Goal: Task Accomplishment & Management: Manage account settings

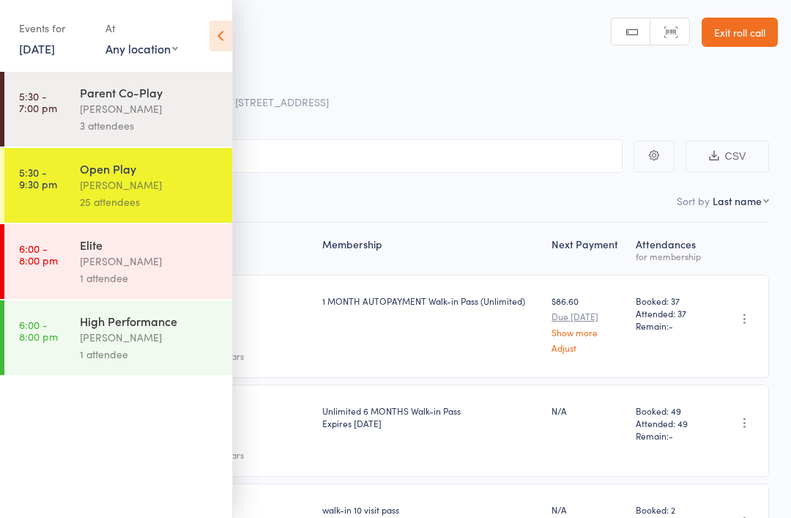
click at [55, 53] on link "10 Sep, 2025" at bounding box center [37, 48] width 36 height 16
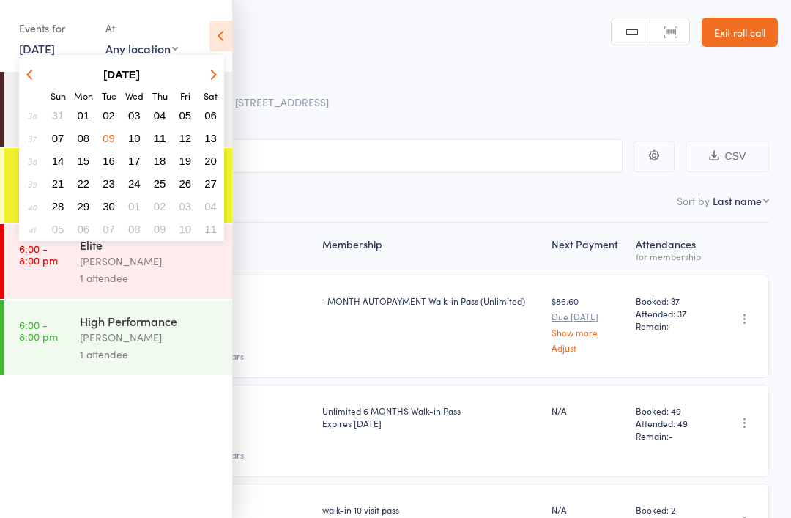
click at [163, 137] on span "11" at bounding box center [160, 138] width 12 height 12
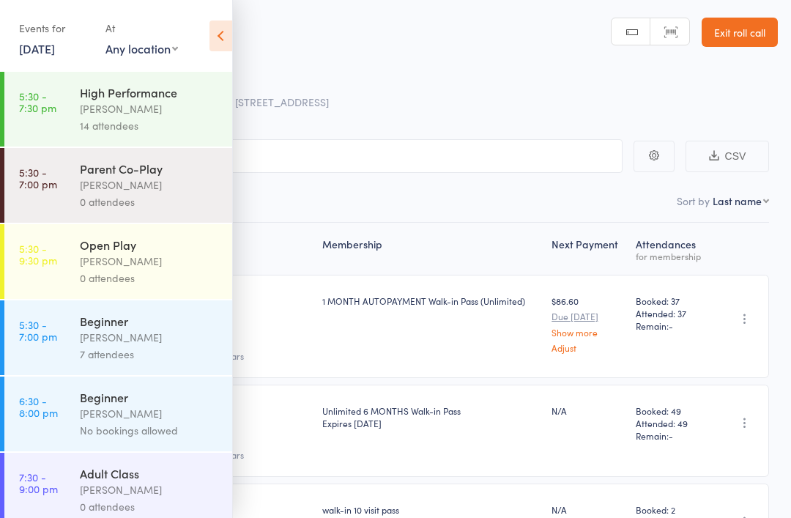
click at [181, 103] on div "Alfian Eko Prasetya" at bounding box center [150, 108] width 140 height 17
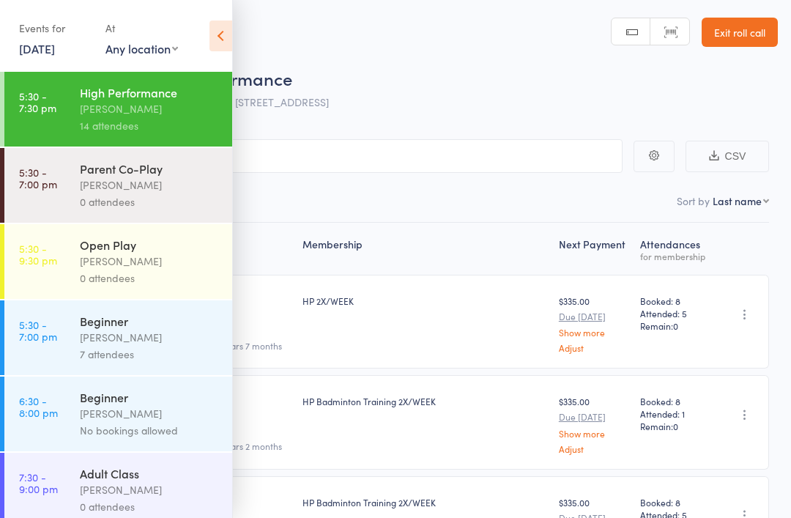
click at [158, 263] on div "Calvin Kristanto" at bounding box center [150, 261] width 140 height 17
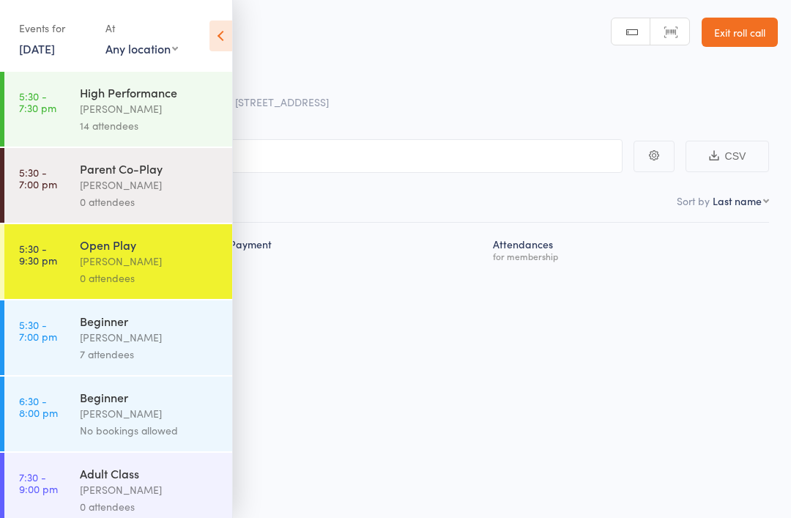
click at [188, 263] on div "Calvin Kristanto" at bounding box center [150, 261] width 140 height 17
click at [223, 42] on icon at bounding box center [220, 35] width 23 height 31
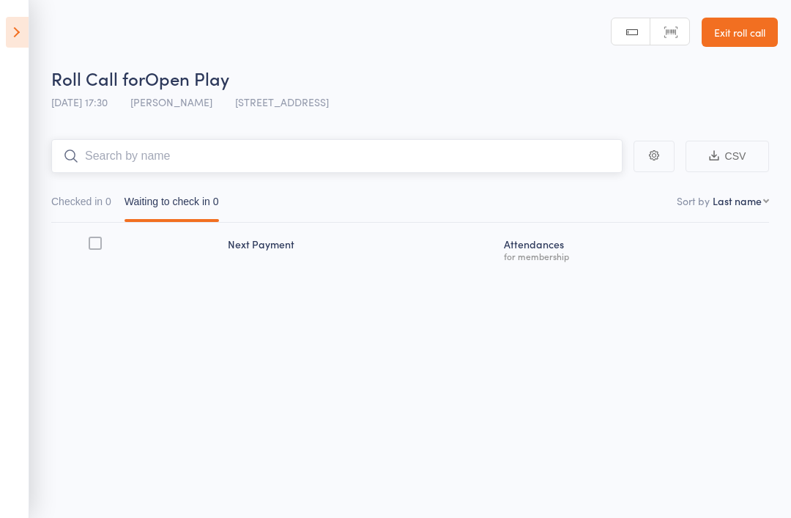
click at [427, 171] on input "search" at bounding box center [336, 156] width 571 height 34
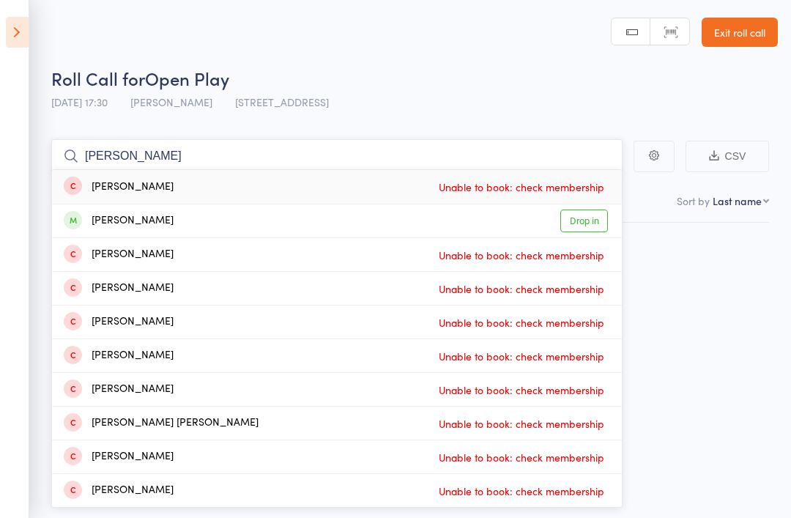
type input "Jay kilk"
click at [595, 220] on link "Drop in" at bounding box center [584, 220] width 48 height 23
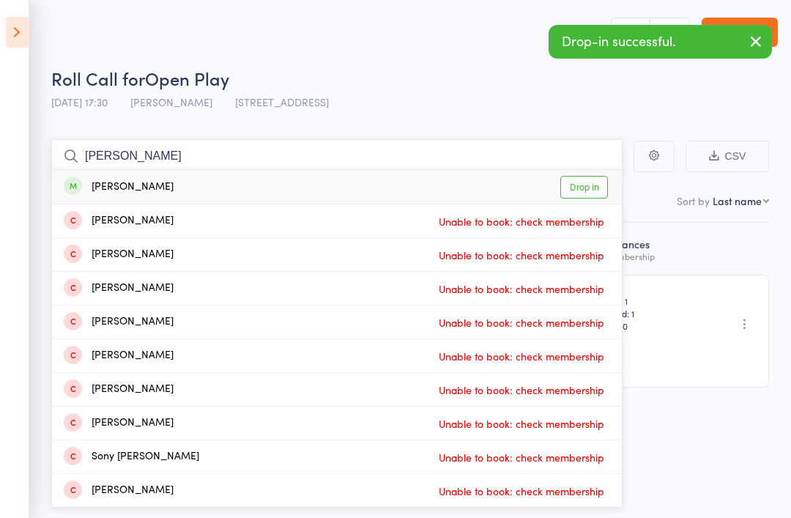
type input "Danny"
click at [589, 183] on link "Drop in" at bounding box center [584, 187] width 48 height 23
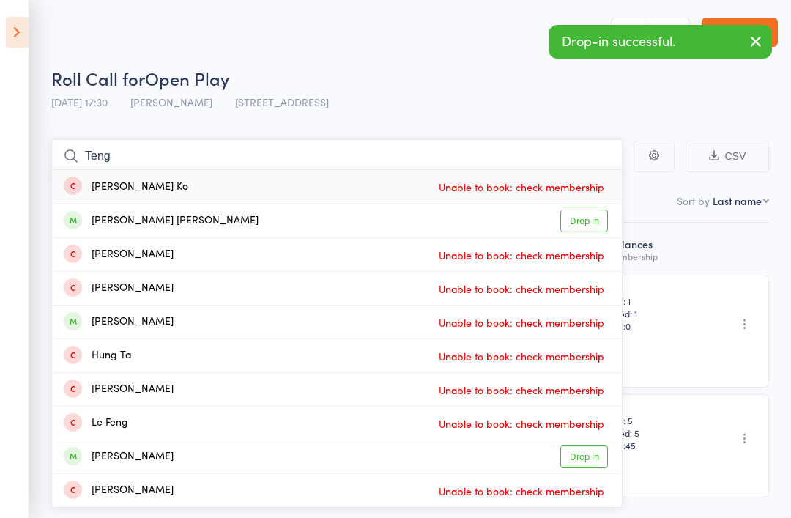
type input "Teng"
click at [589, 229] on link "Drop in" at bounding box center [584, 220] width 48 height 23
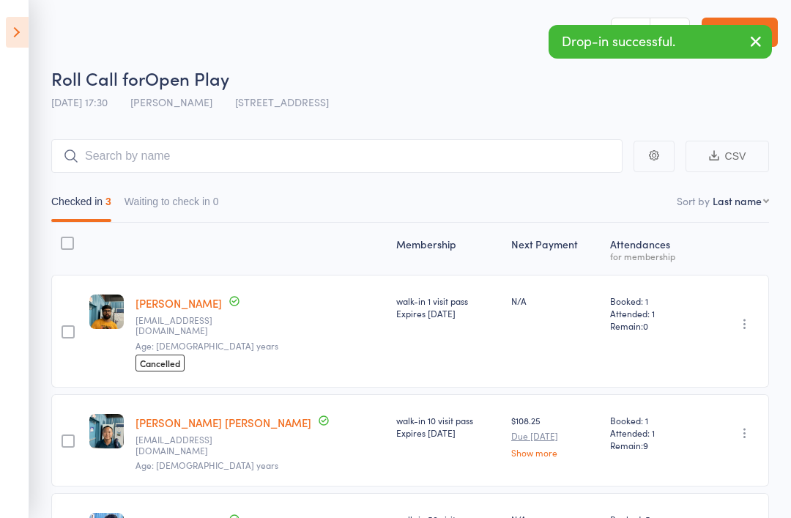
click at [26, 23] on icon at bounding box center [17, 32] width 23 height 31
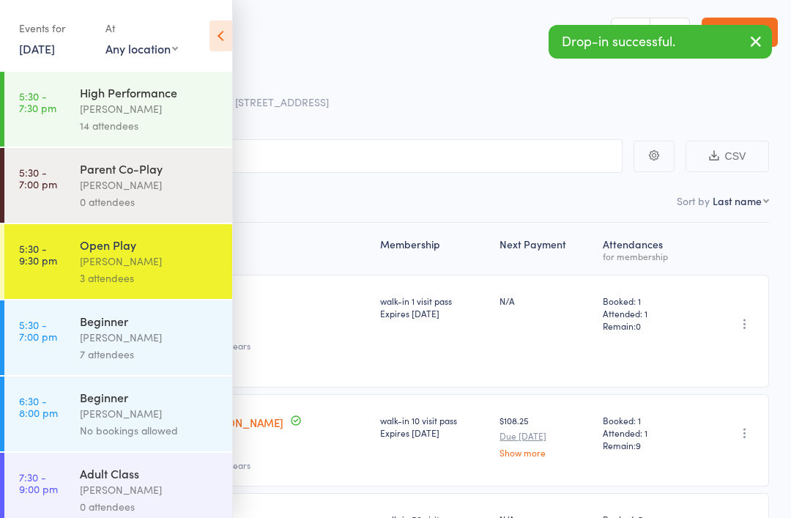
click at [215, 97] on div "High Performance" at bounding box center [150, 92] width 140 height 16
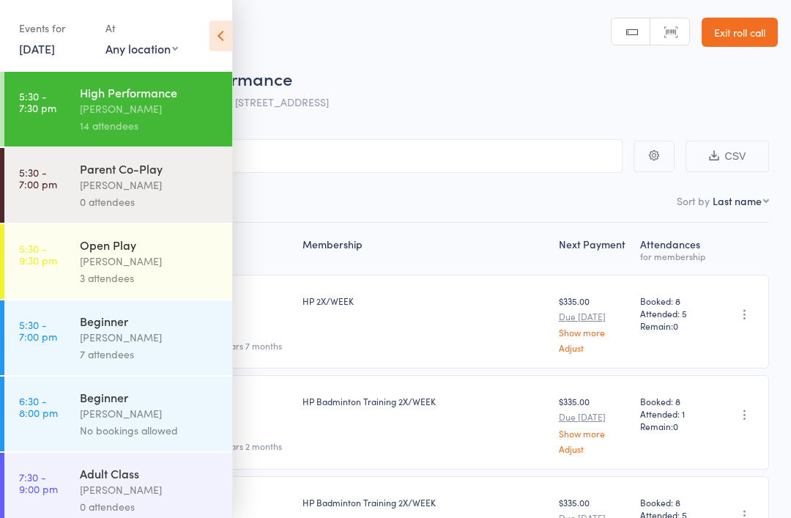
click at [227, 28] on icon at bounding box center [220, 35] width 23 height 31
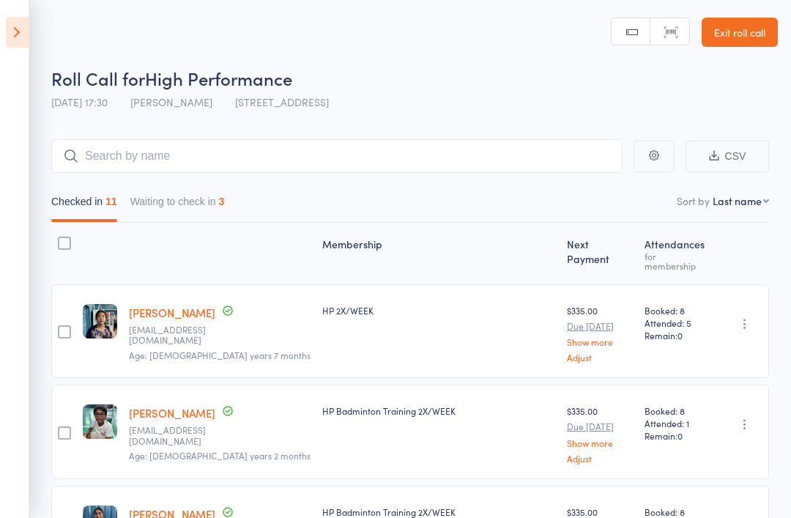
click at [211, 198] on button "Waiting to check in 3" at bounding box center [177, 205] width 94 height 34
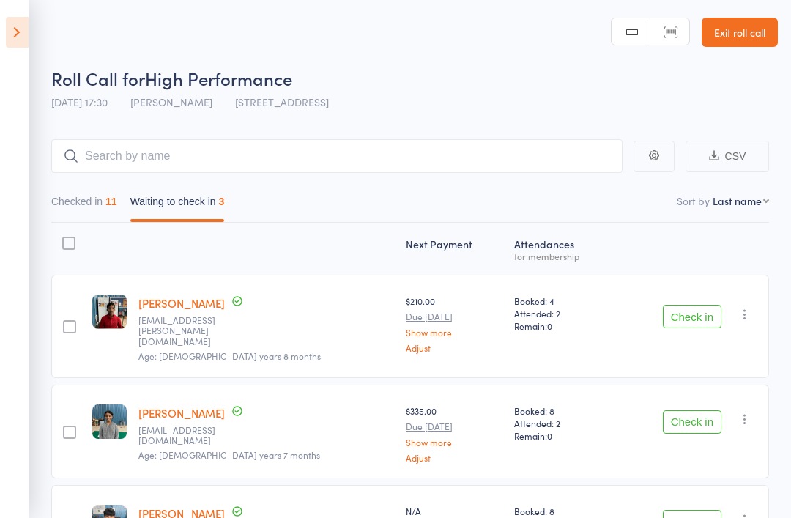
click at [23, 23] on icon at bounding box center [17, 32] width 23 height 31
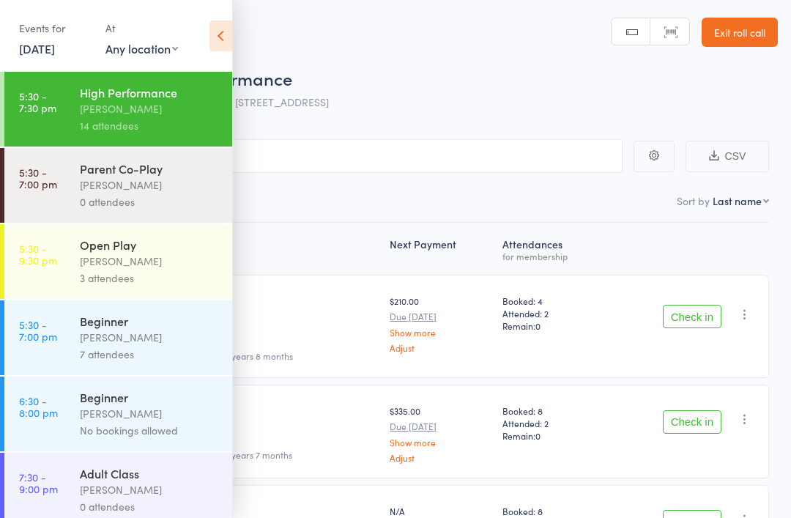
click at [180, 250] on div "Open Play" at bounding box center [150, 244] width 140 height 16
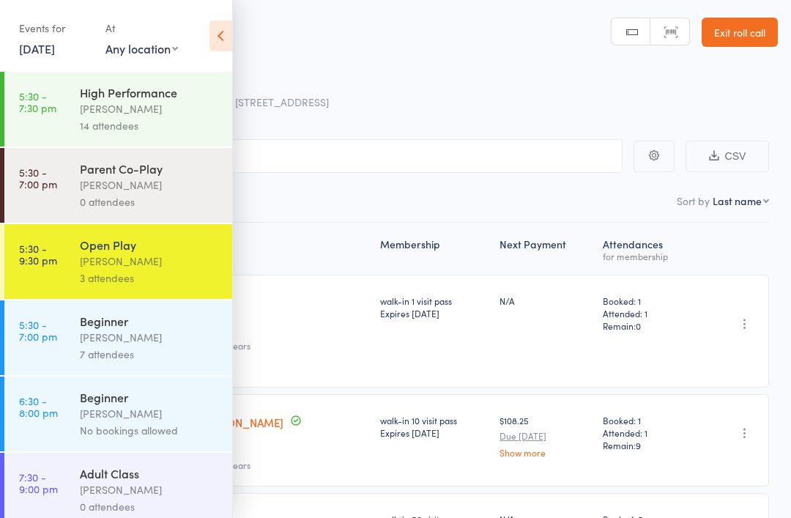
click at [219, 21] on icon at bounding box center [220, 35] width 23 height 31
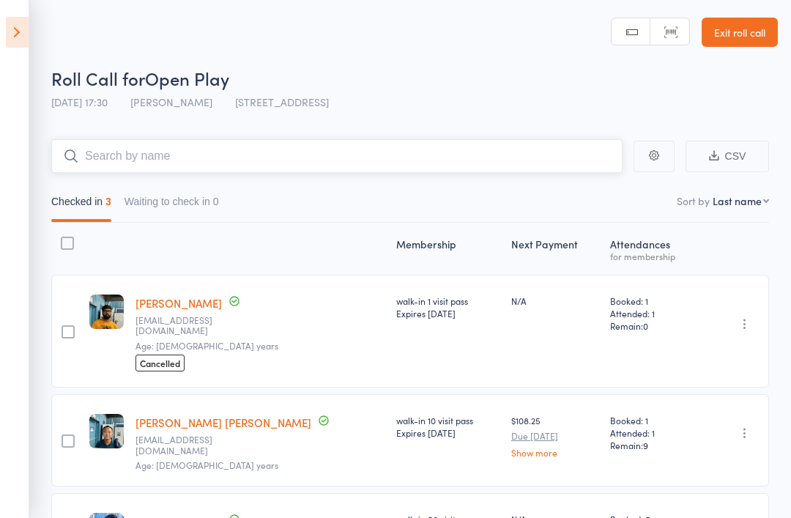
click at [374, 159] on input "search" at bounding box center [336, 156] width 571 height 34
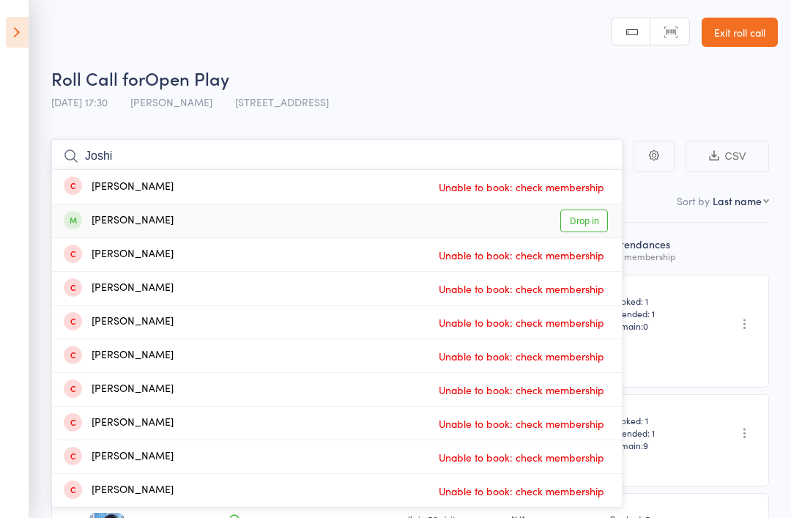
type input "Joshi"
click at [588, 211] on link "Drop in" at bounding box center [584, 220] width 48 height 23
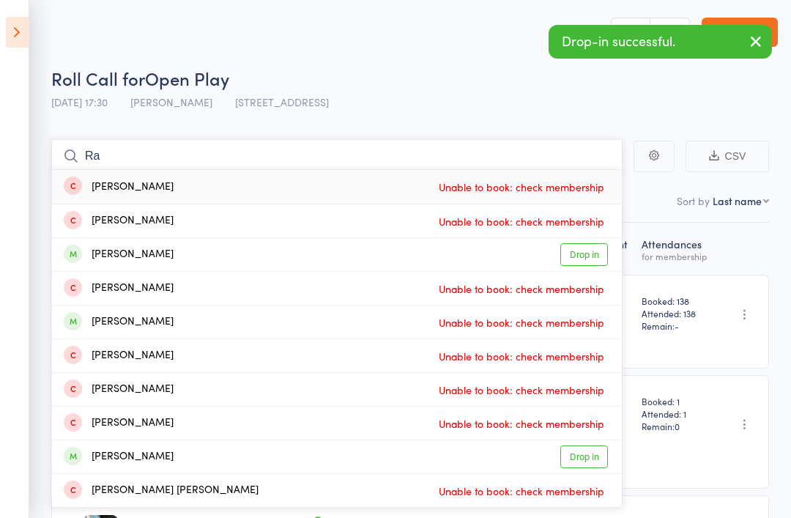
type input "R"
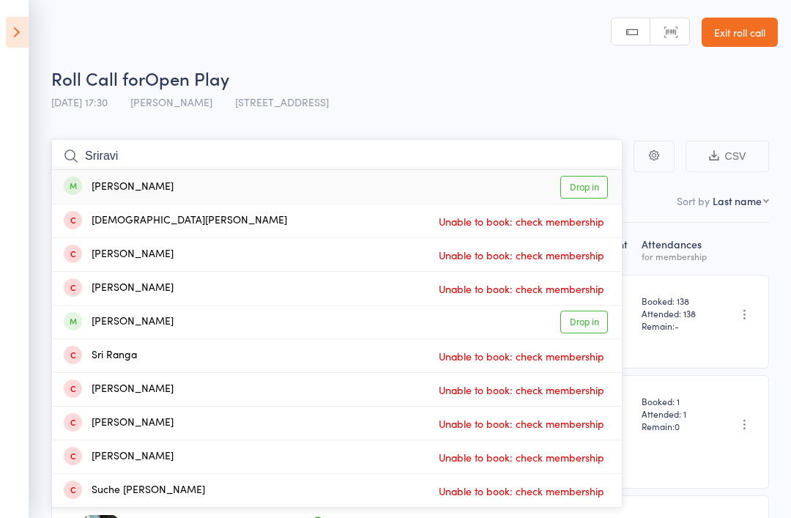
type input "Sriravi"
click at [589, 193] on link "Drop in" at bounding box center [584, 187] width 48 height 23
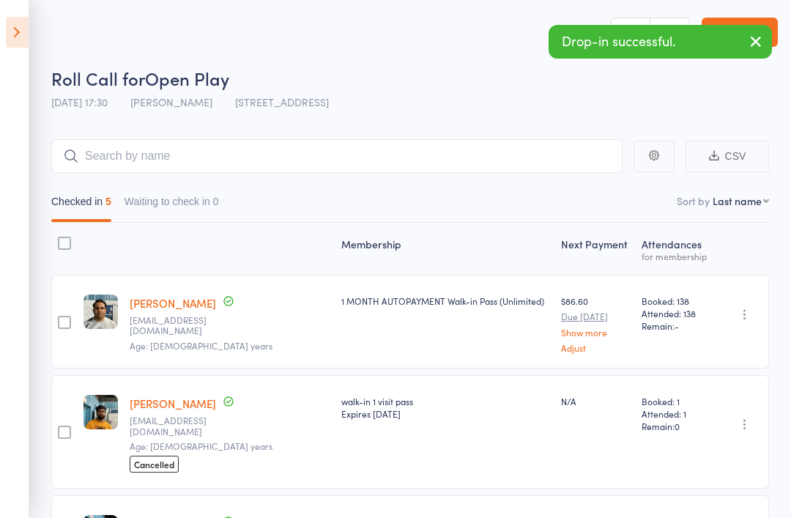
click at [733, 201] on select "First name Last name Birthday today? Behind on payments? Check in time Next pay…" at bounding box center [740, 200] width 56 height 15
select select "4"
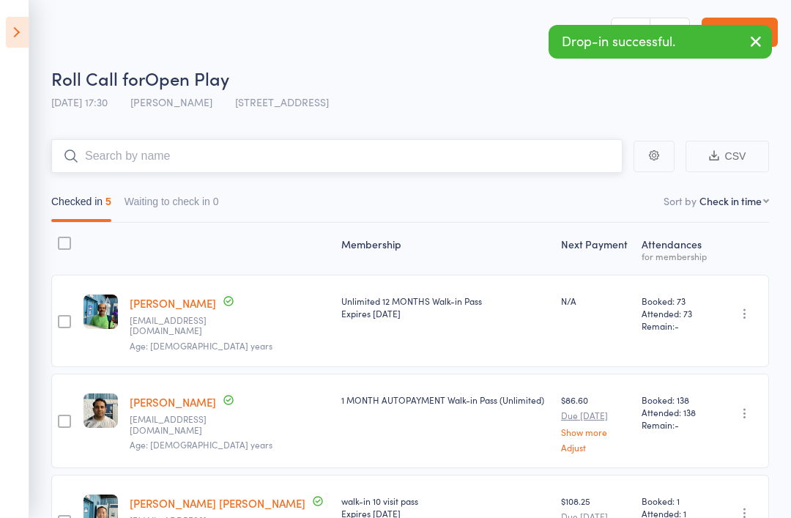
click at [381, 149] on input "search" at bounding box center [336, 156] width 571 height 34
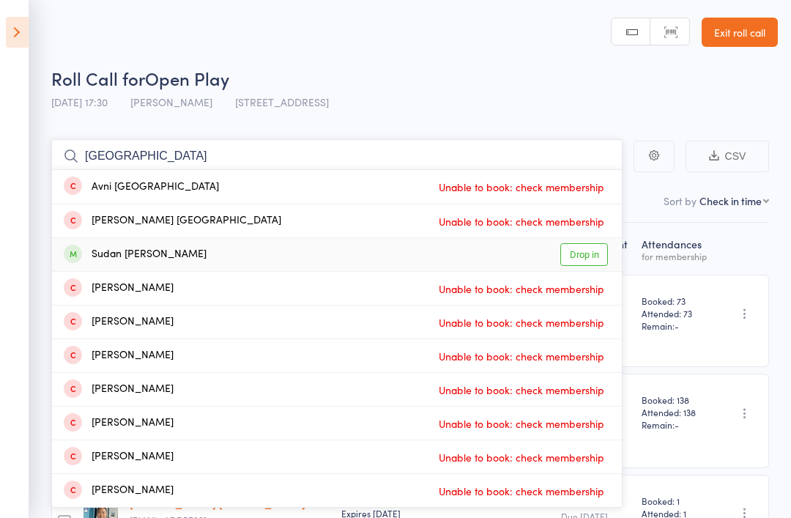
type input "Sudan"
click at [606, 258] on link "Drop in" at bounding box center [584, 254] width 48 height 23
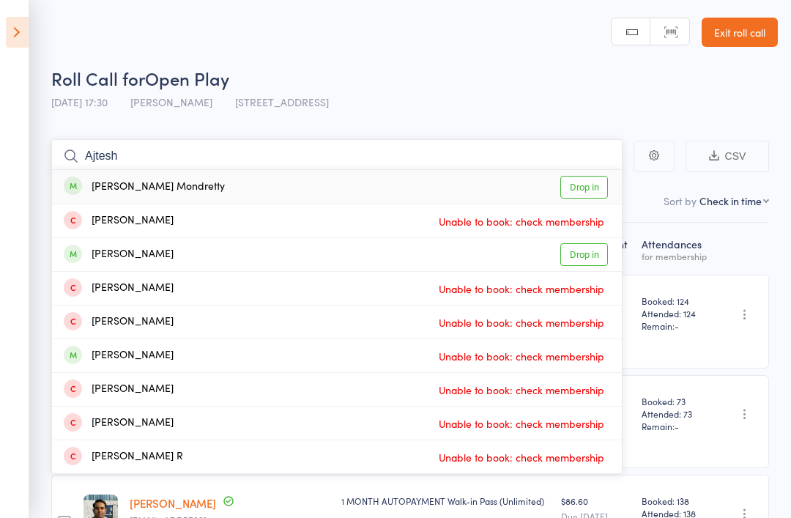
type input "Ajtesh"
click at [599, 190] on link "Drop in" at bounding box center [584, 187] width 48 height 23
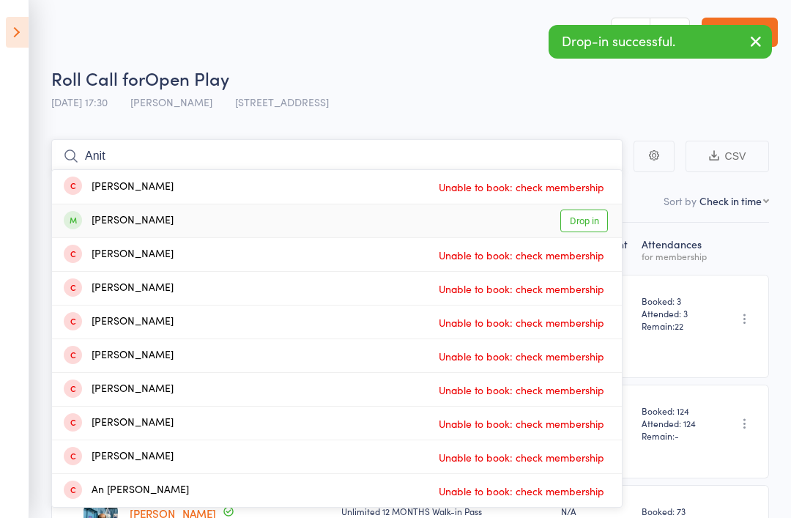
type input "Anit"
click at [598, 221] on link "Drop in" at bounding box center [584, 220] width 48 height 23
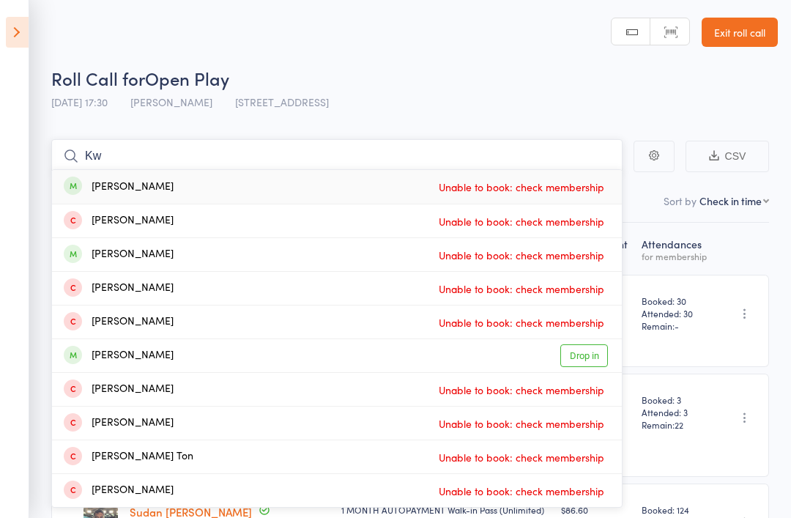
type input "K"
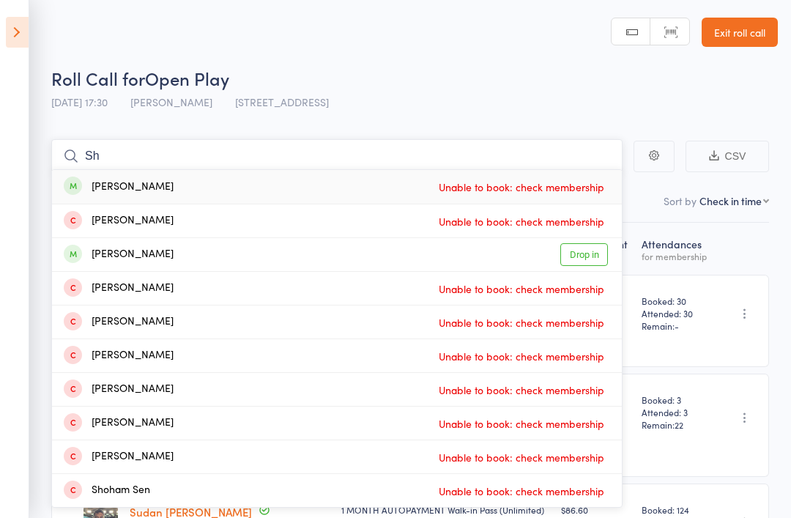
type input "S"
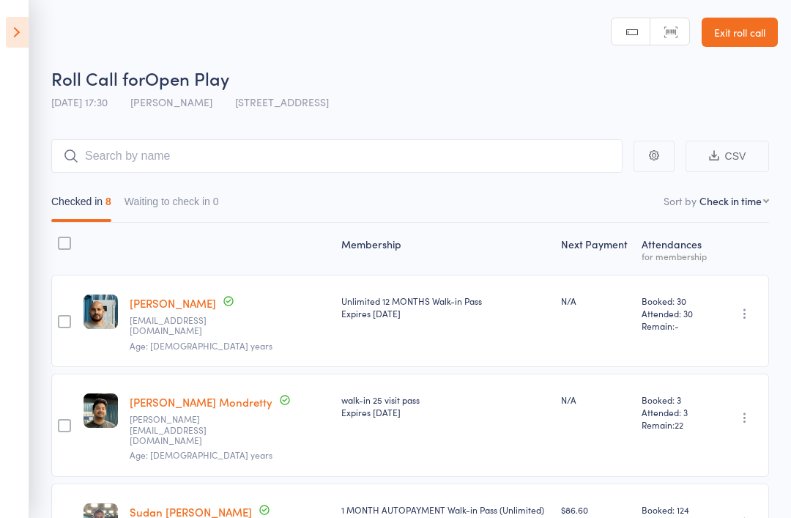
click at [10, 36] on icon at bounding box center [17, 32] width 23 height 31
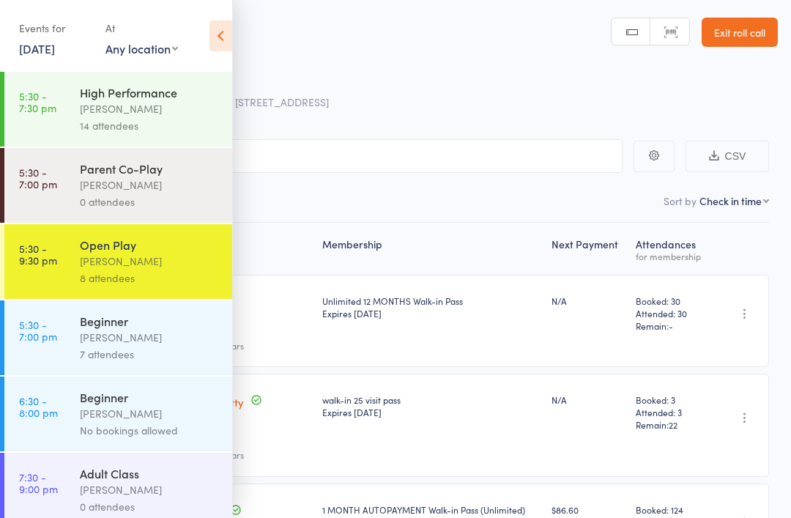
click at [181, 182] on div "Belle Chatupornkarnchana" at bounding box center [150, 184] width 140 height 17
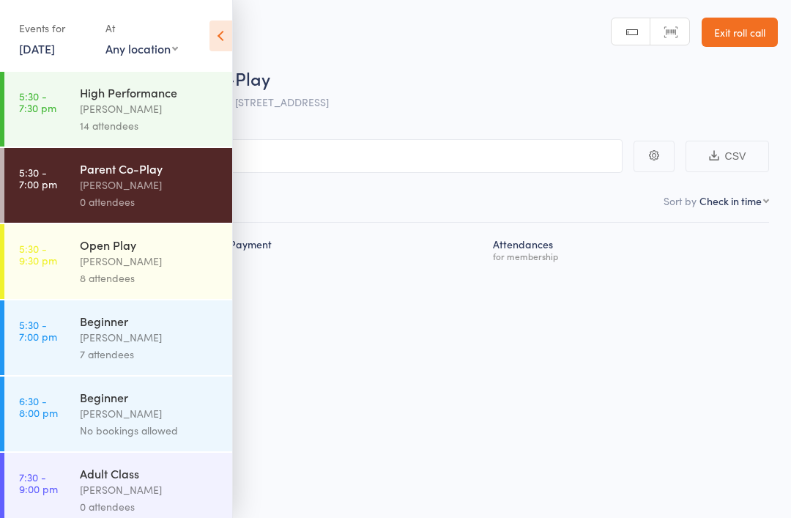
click at [222, 35] on icon at bounding box center [220, 35] width 23 height 31
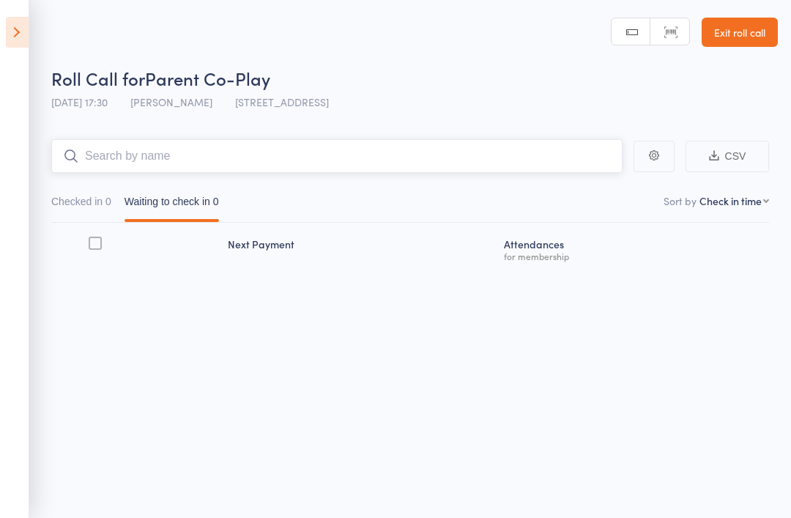
click at [354, 159] on input "search" at bounding box center [336, 156] width 571 height 34
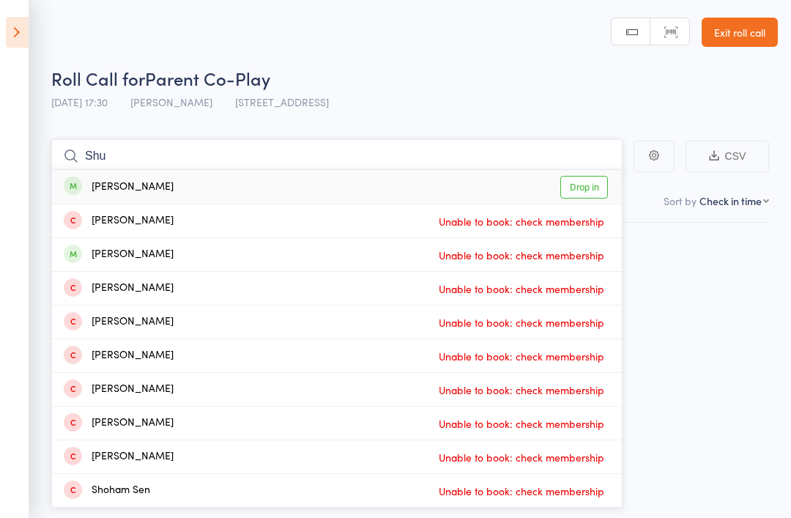
type input "Shu"
click at [603, 184] on link "Drop in" at bounding box center [584, 187] width 48 height 23
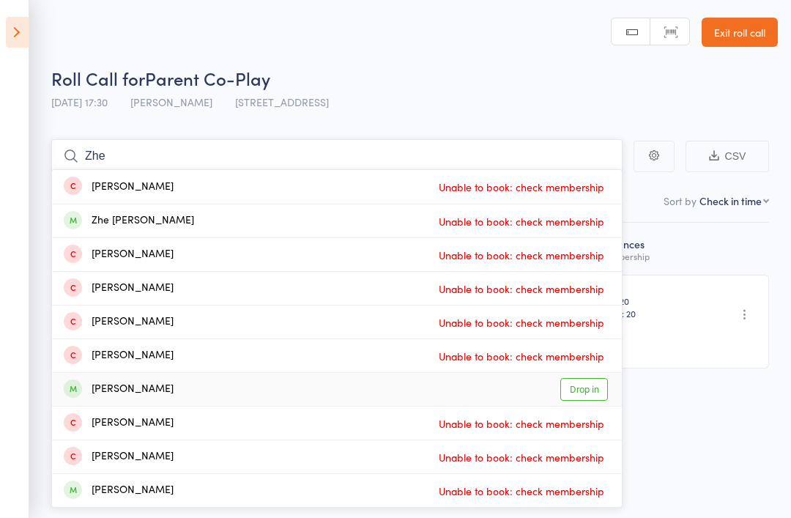
type input "Zhe"
click at [605, 389] on link "Drop in" at bounding box center [584, 389] width 48 height 23
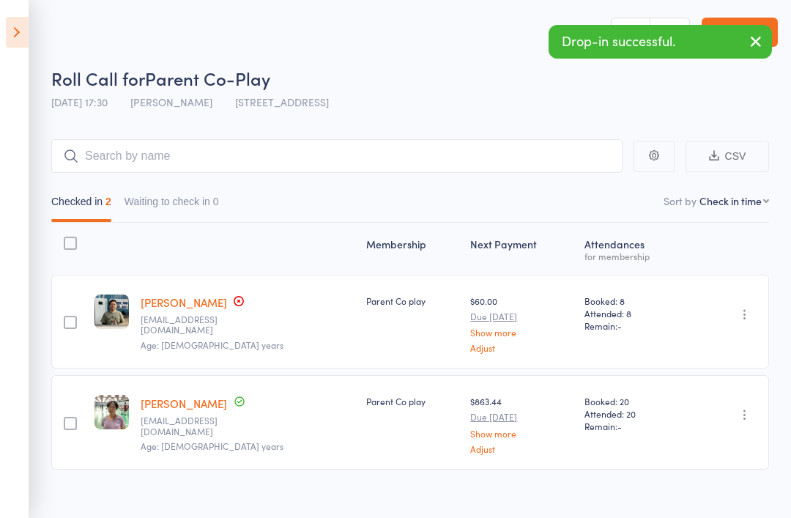
click at [20, 34] on icon at bounding box center [17, 32] width 23 height 31
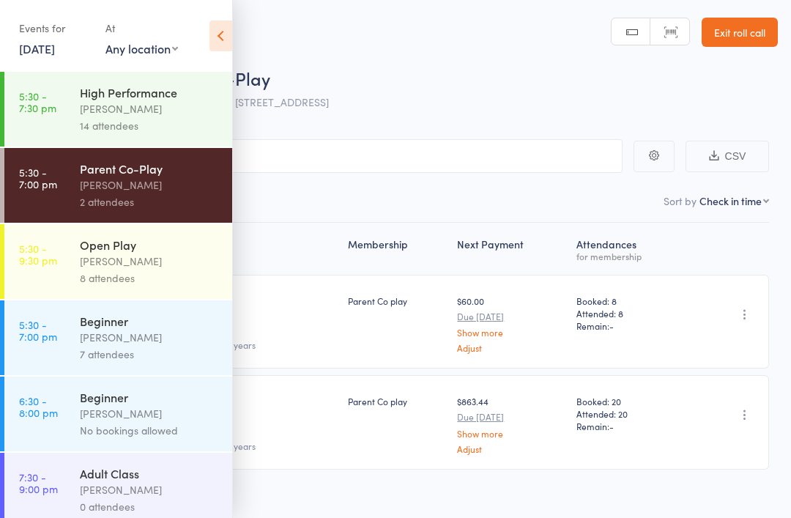
click at [174, 258] on div "Calvin Kristanto" at bounding box center [150, 261] width 140 height 17
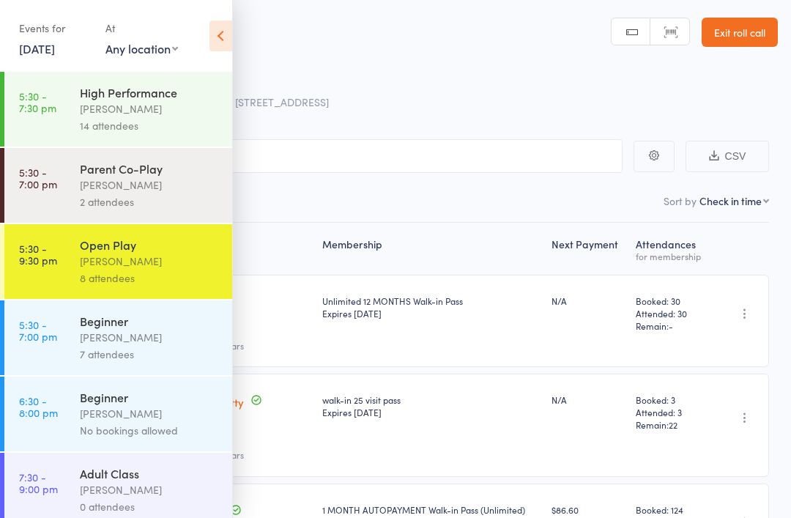
click at [217, 38] on icon at bounding box center [220, 35] width 23 height 31
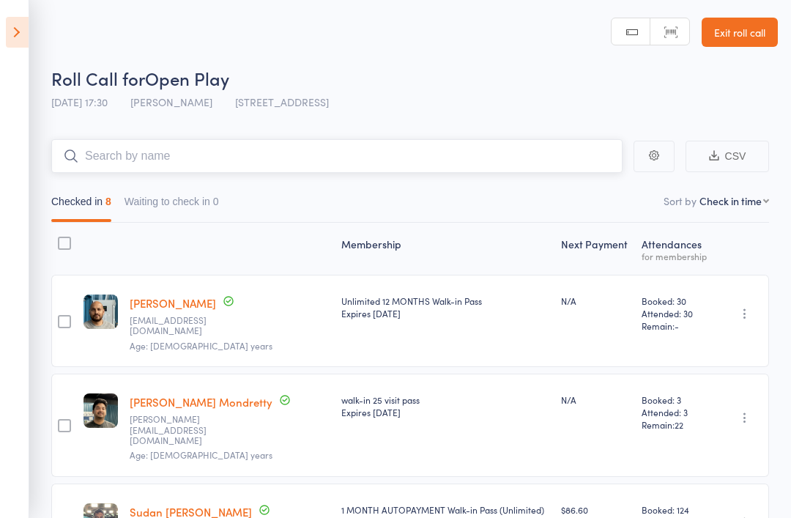
click at [354, 153] on input "search" at bounding box center [336, 156] width 571 height 34
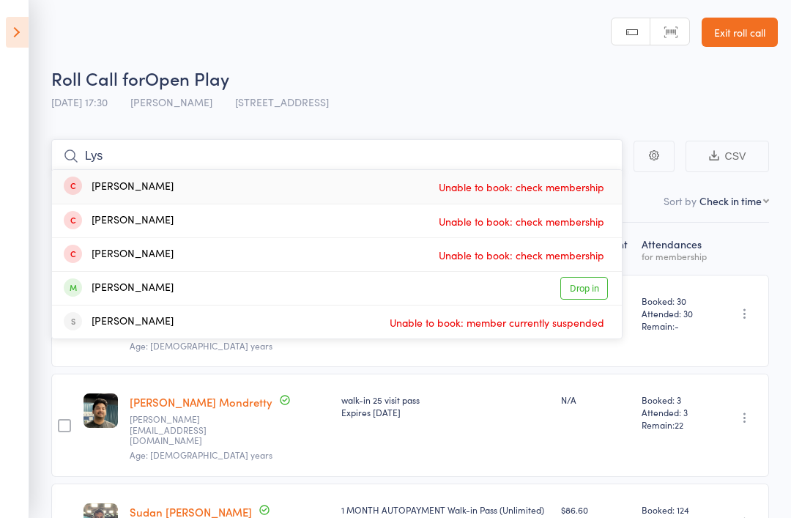
type input "Lys"
click at [579, 279] on link "Drop in" at bounding box center [584, 288] width 48 height 23
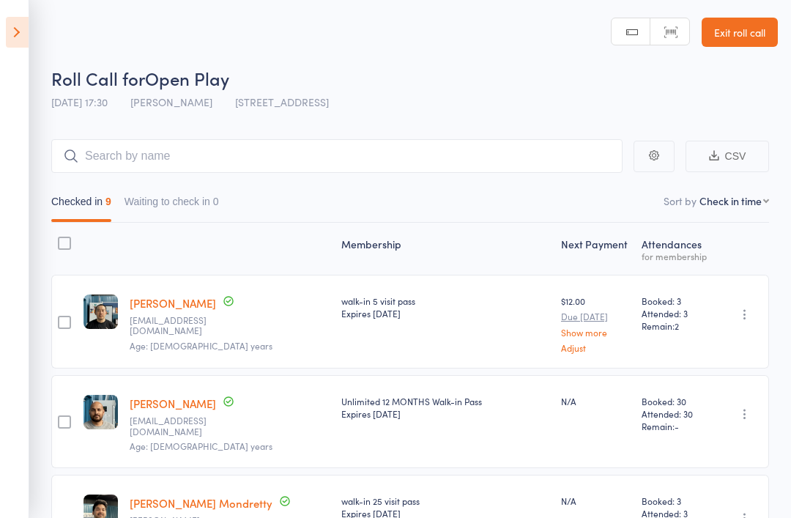
click at [18, 20] on icon at bounding box center [17, 32] width 23 height 31
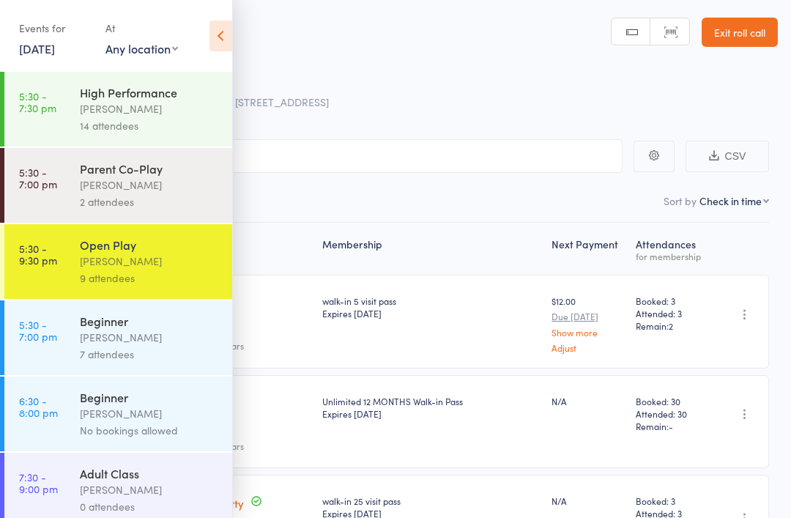
click at [187, 338] on div "Alfian Eko Prasetya" at bounding box center [150, 337] width 140 height 17
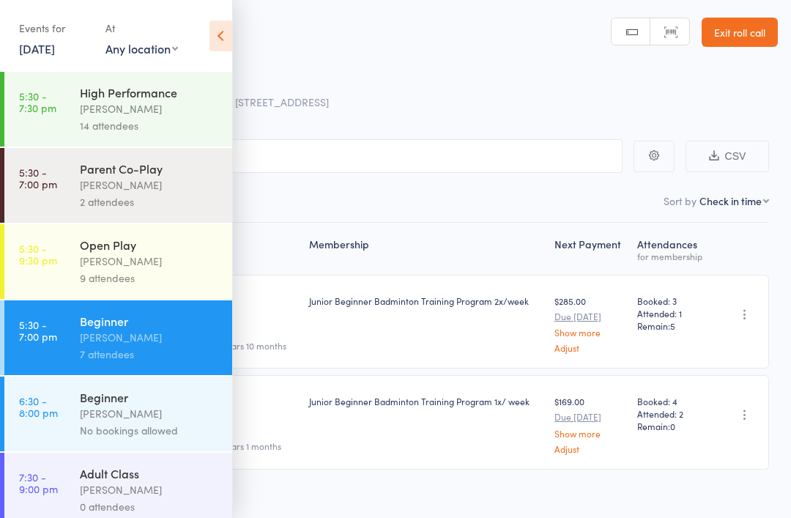
click at [225, 38] on icon at bounding box center [220, 35] width 23 height 31
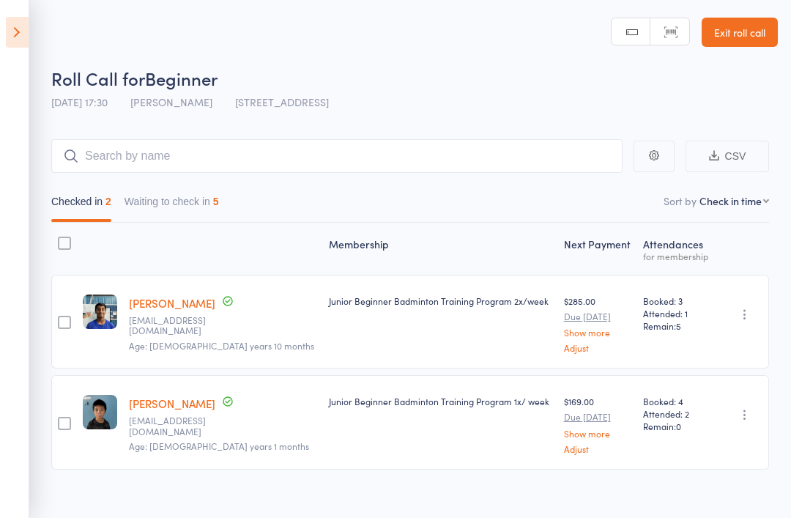
scroll to position [18, 0]
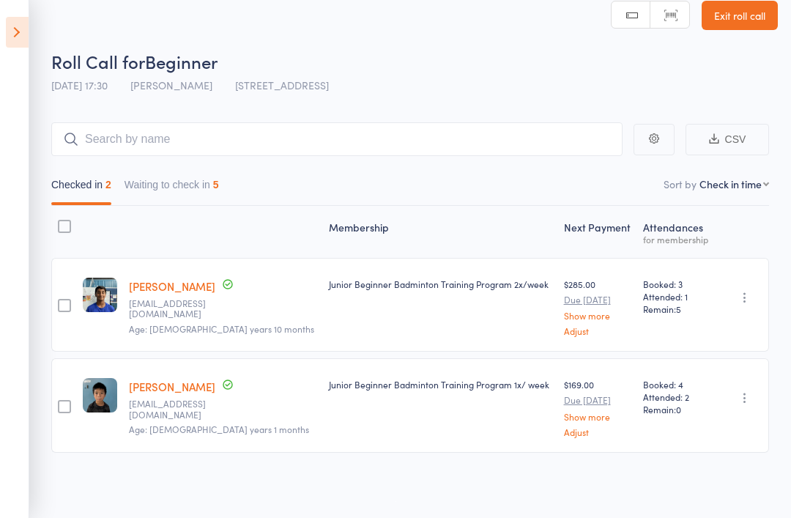
click at [22, 26] on icon at bounding box center [17, 32] width 23 height 31
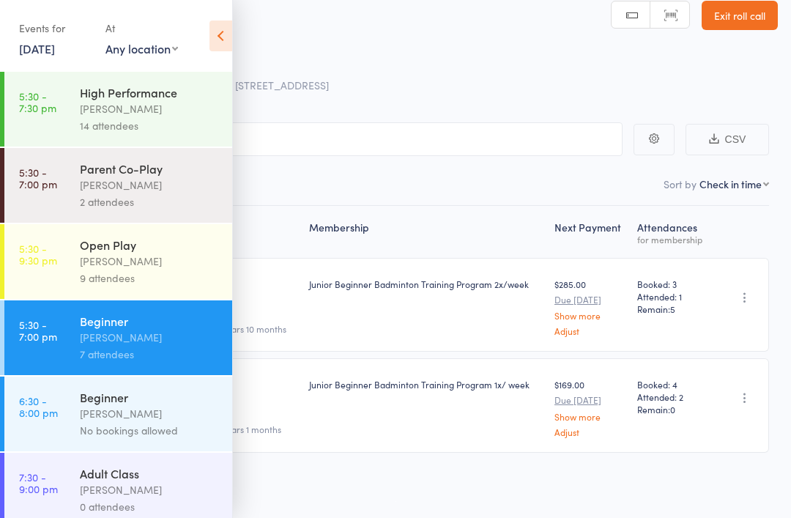
click at [179, 429] on div "No bookings allowed" at bounding box center [150, 430] width 140 height 17
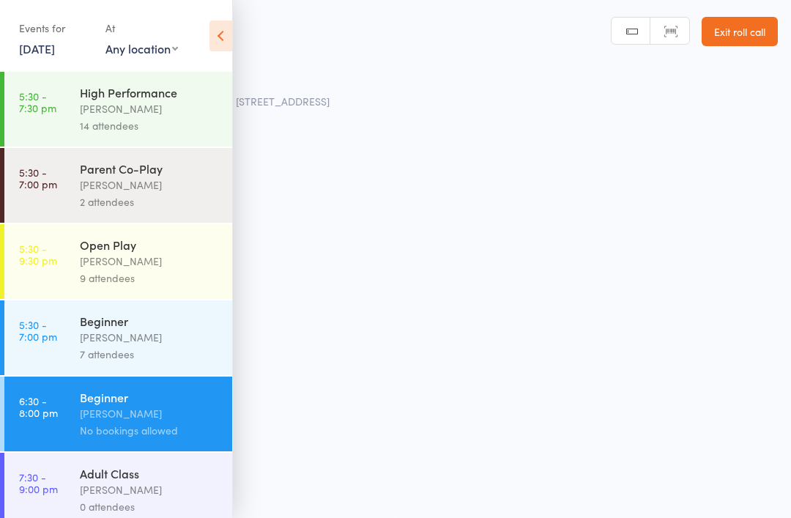
scroll to position [10, 0]
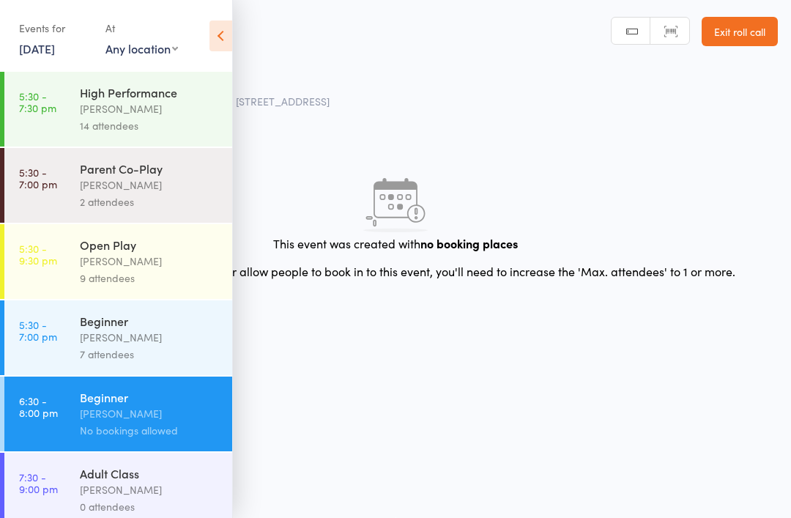
click at [223, 32] on icon at bounding box center [220, 35] width 23 height 31
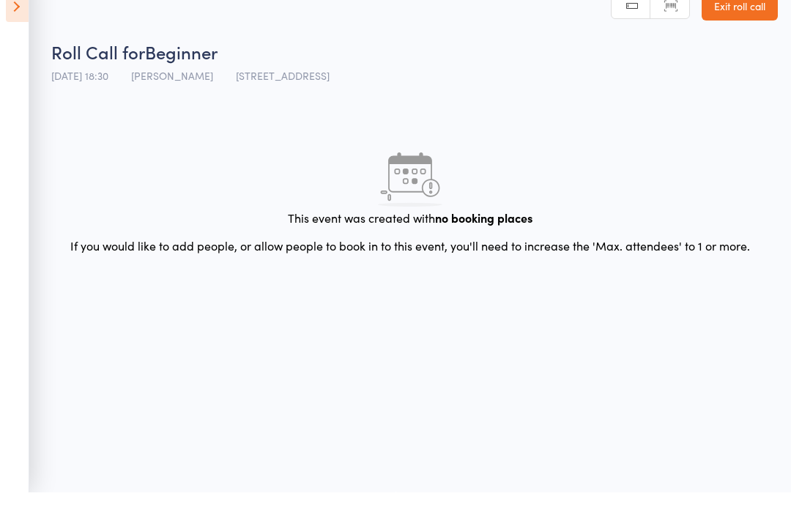
scroll to position [0, 0]
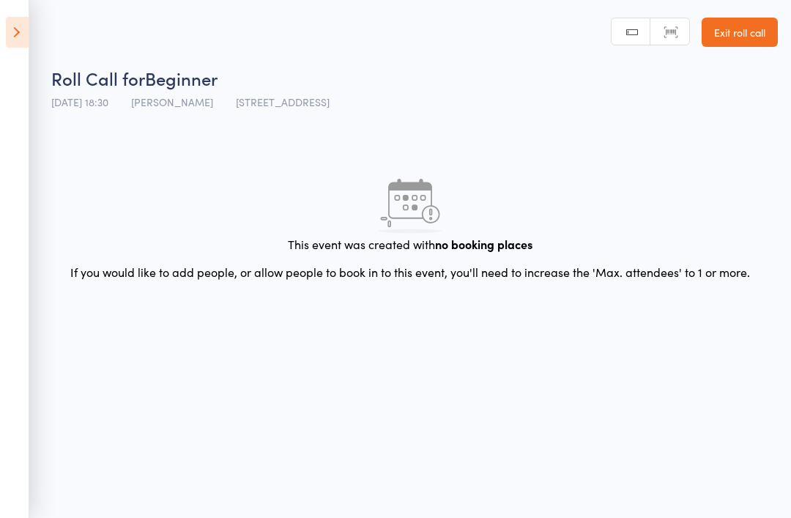
click at [23, 22] on icon at bounding box center [17, 32] width 23 height 31
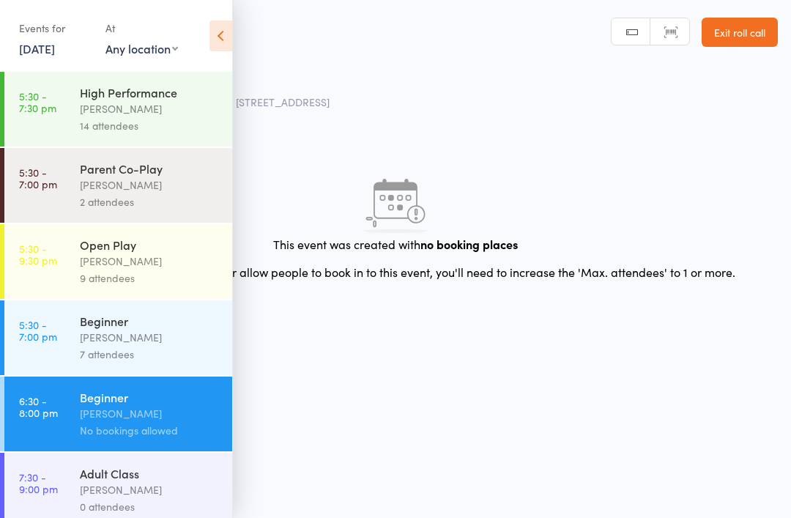
click at [182, 335] on div "Alfian Eko Prasetya" at bounding box center [150, 337] width 140 height 17
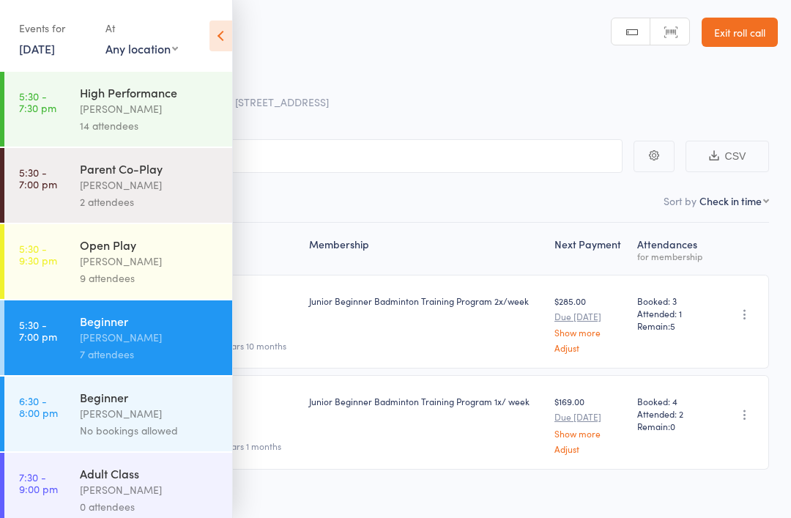
click at [215, 25] on icon at bounding box center [220, 35] width 23 height 31
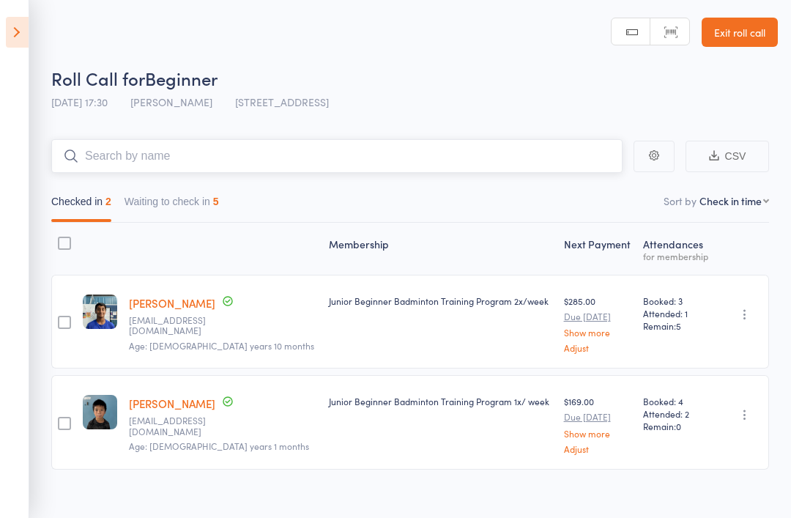
click at [331, 152] on input "search" at bounding box center [336, 156] width 571 height 34
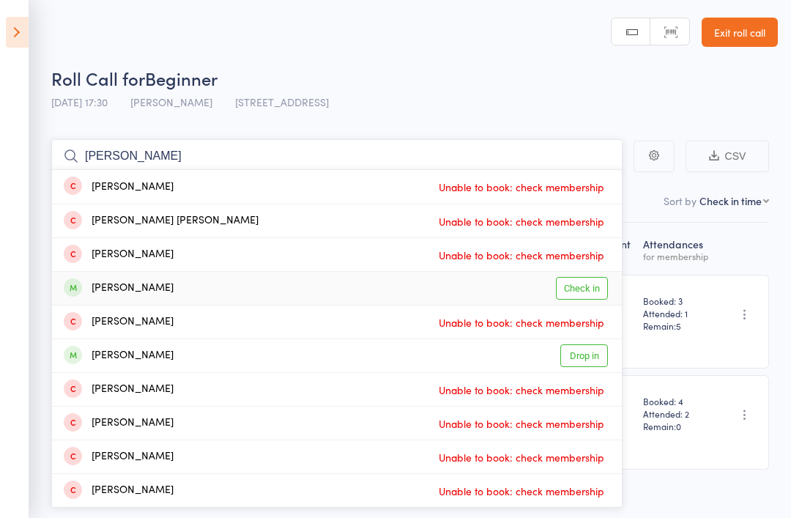
type input "[PERSON_NAME]"
click at [583, 287] on link "Check in" at bounding box center [582, 288] width 52 height 23
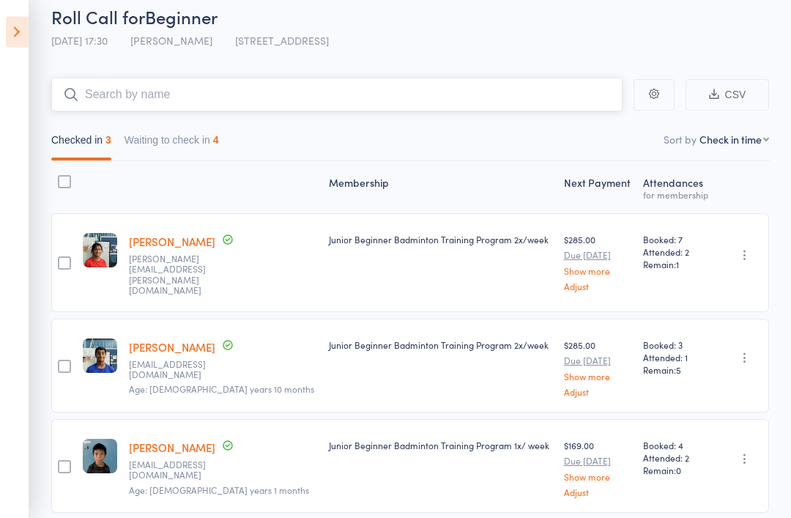
scroll to position [72, 0]
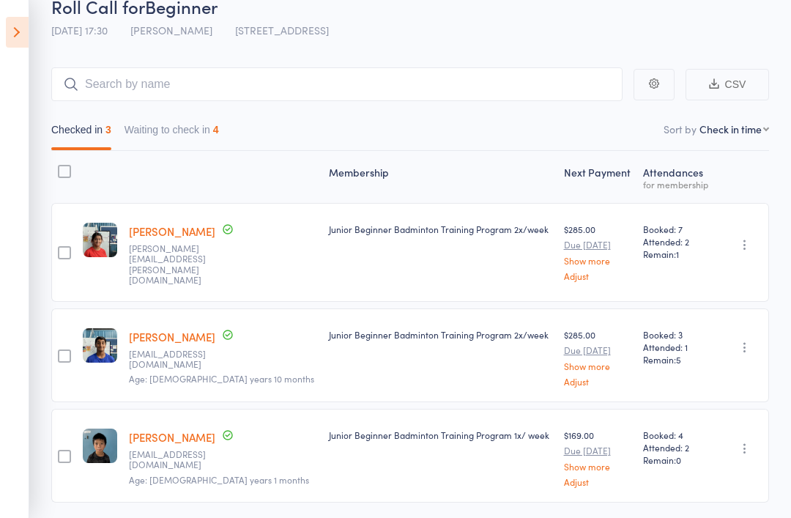
click at [27, 26] on icon at bounding box center [17, 32] width 23 height 31
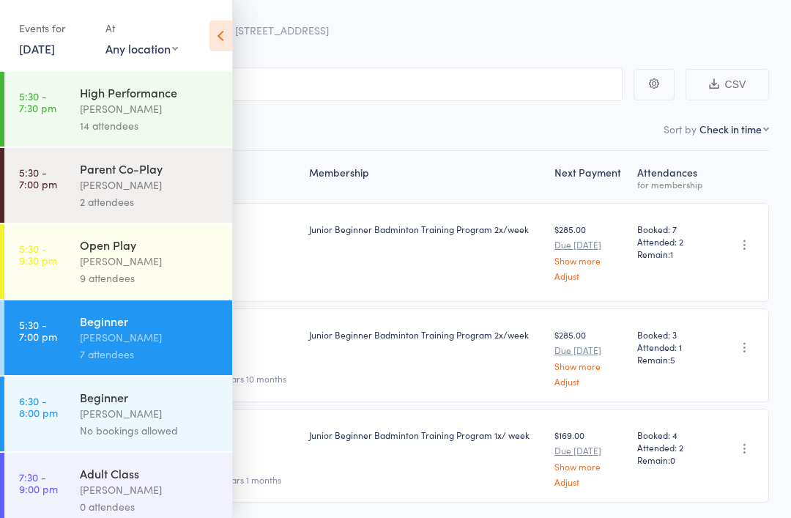
click at [231, 45] on icon at bounding box center [220, 35] width 23 height 31
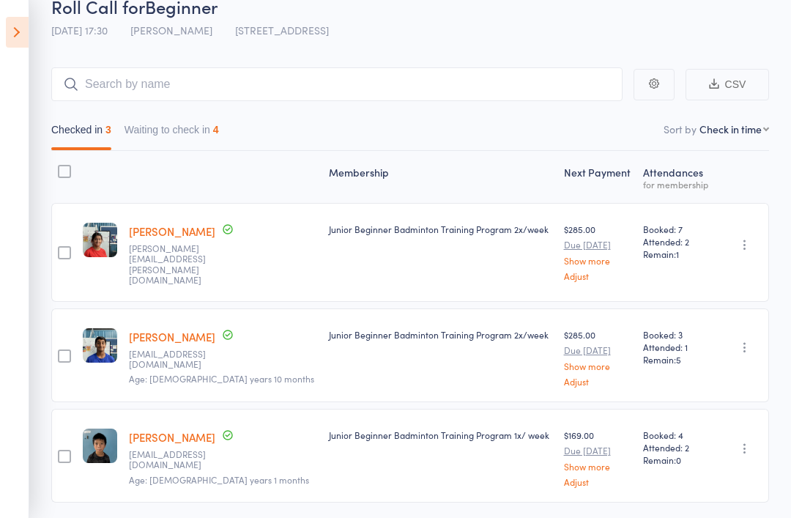
click at [8, 34] on icon at bounding box center [17, 32] width 23 height 31
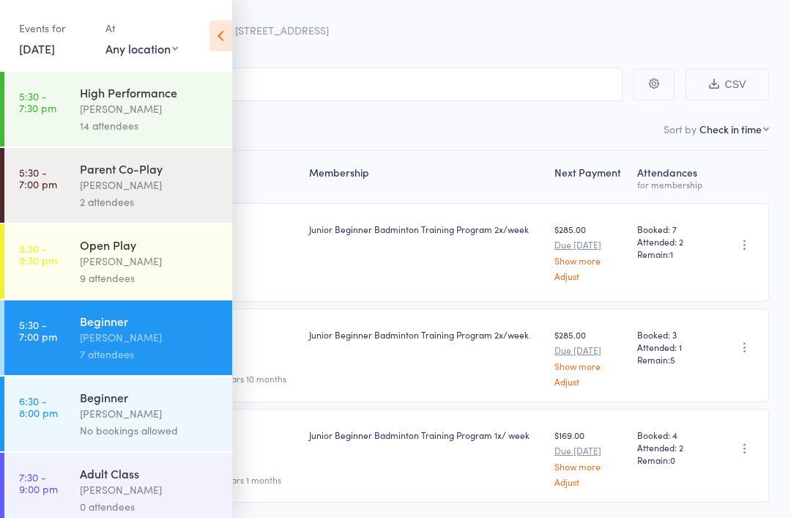
click at [163, 269] on div "Calvin Kristanto" at bounding box center [150, 261] width 140 height 17
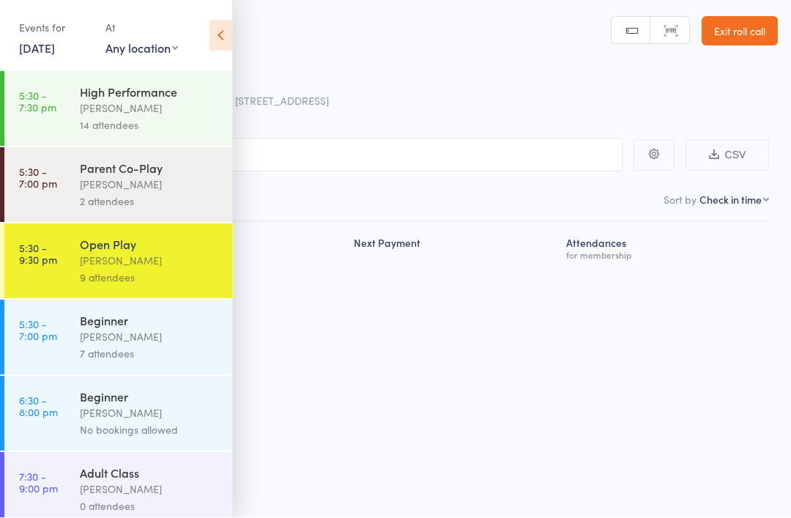
scroll to position [10, 0]
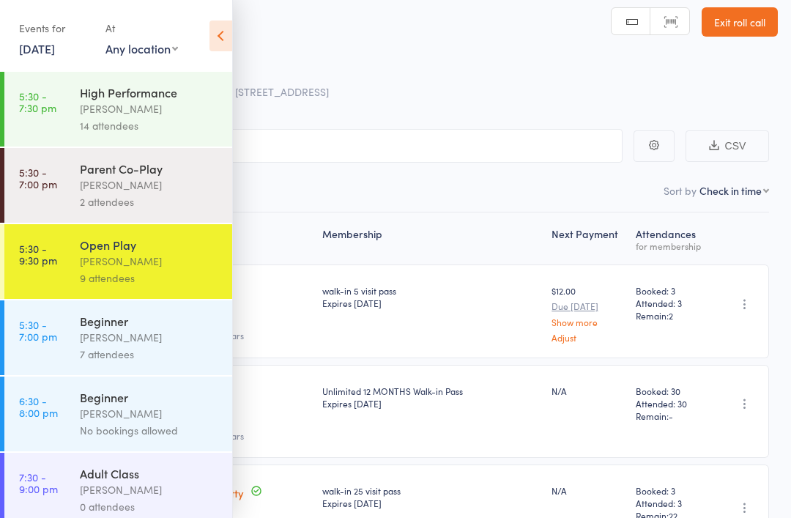
click at [166, 481] on div "Adult Class" at bounding box center [150, 473] width 140 height 16
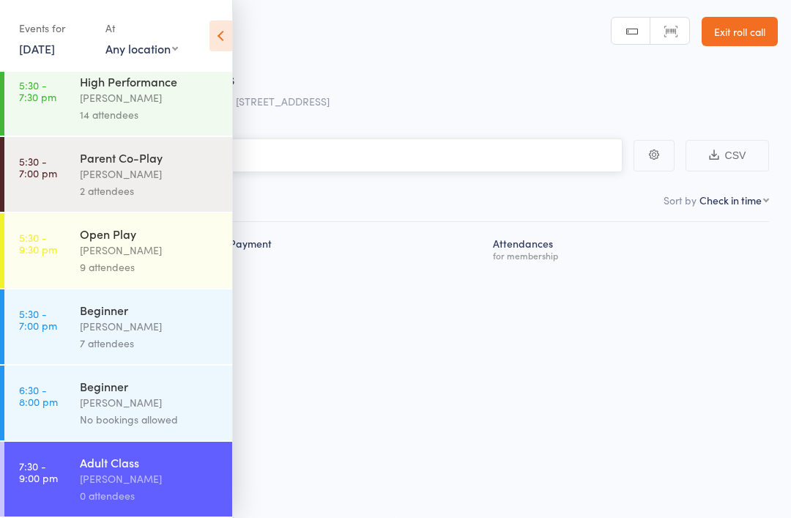
scroll to position [20, 0]
click at [149, 399] on div "Alfian Eko Prasetya" at bounding box center [150, 402] width 140 height 17
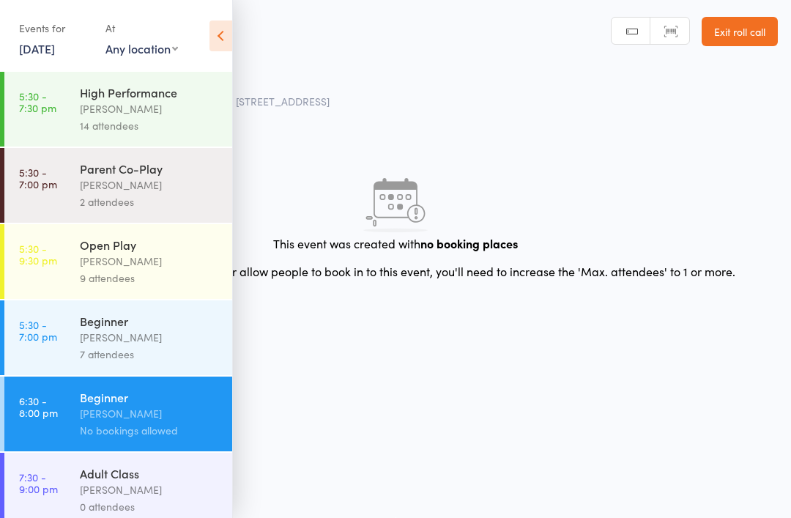
click at [160, 362] on div "7 attendees" at bounding box center [150, 354] width 140 height 17
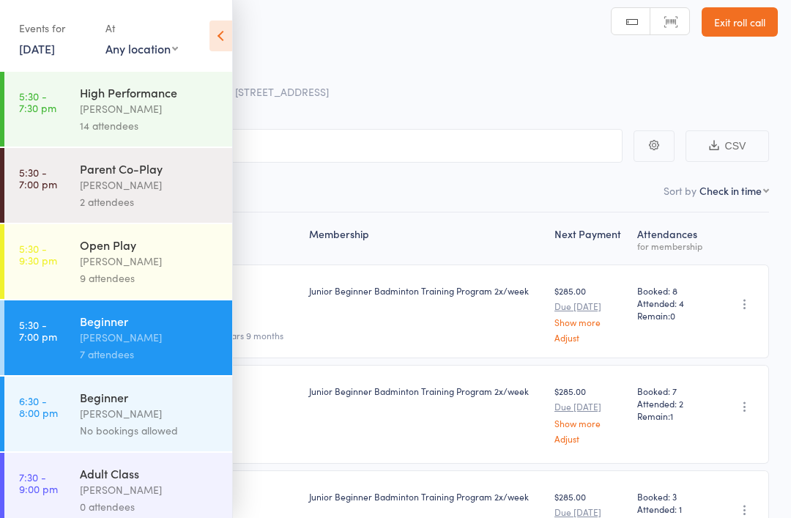
click at [111, 97] on div "High Performance" at bounding box center [150, 92] width 140 height 16
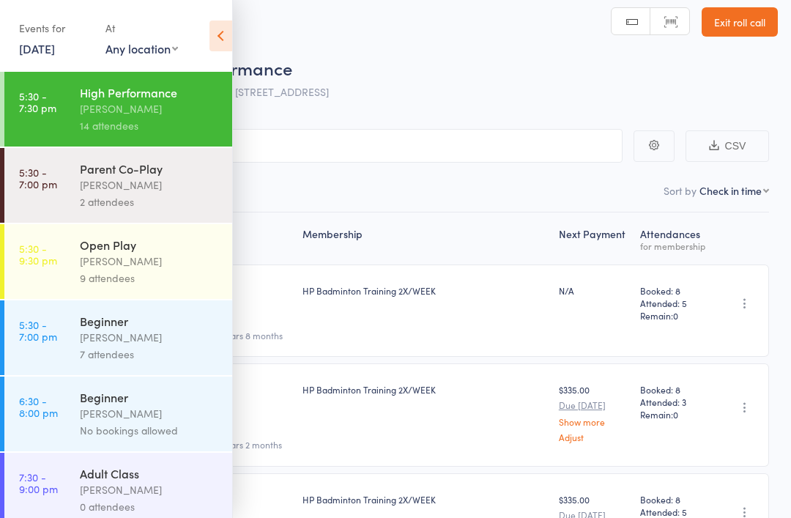
click at [216, 34] on icon at bounding box center [220, 35] width 23 height 31
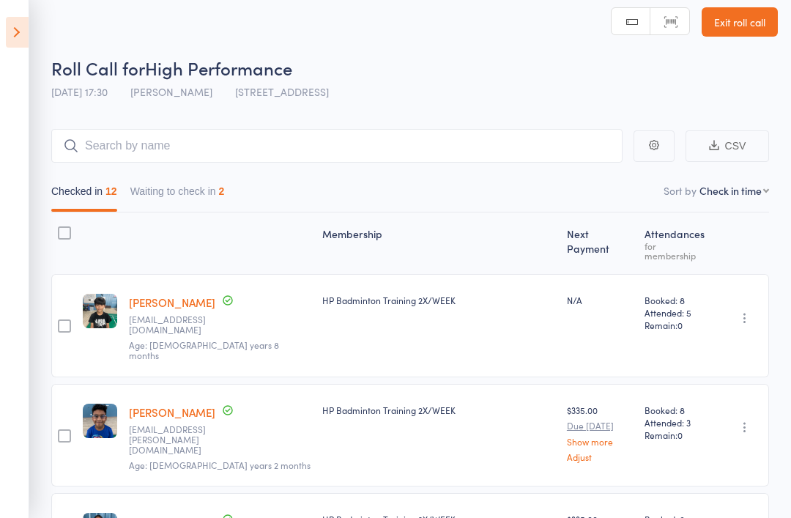
click at [215, 198] on button "Waiting to check in 2" at bounding box center [177, 195] width 94 height 34
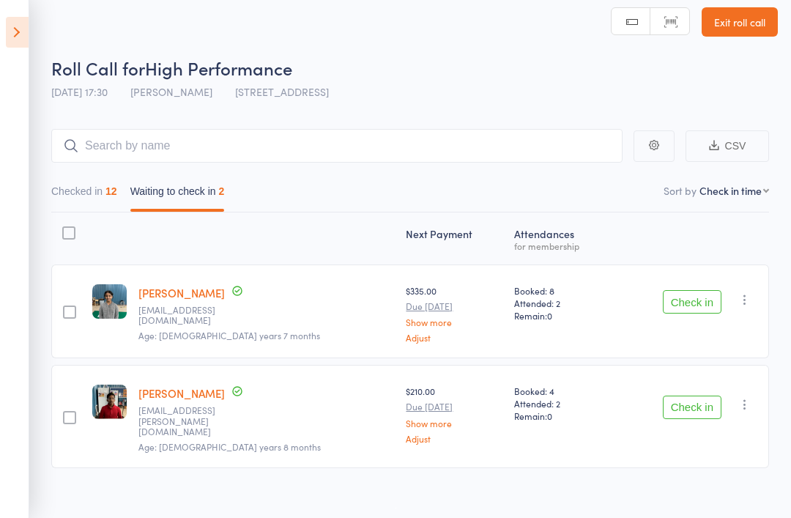
click at [100, 206] on button "Checked in 12" at bounding box center [84, 195] width 66 height 34
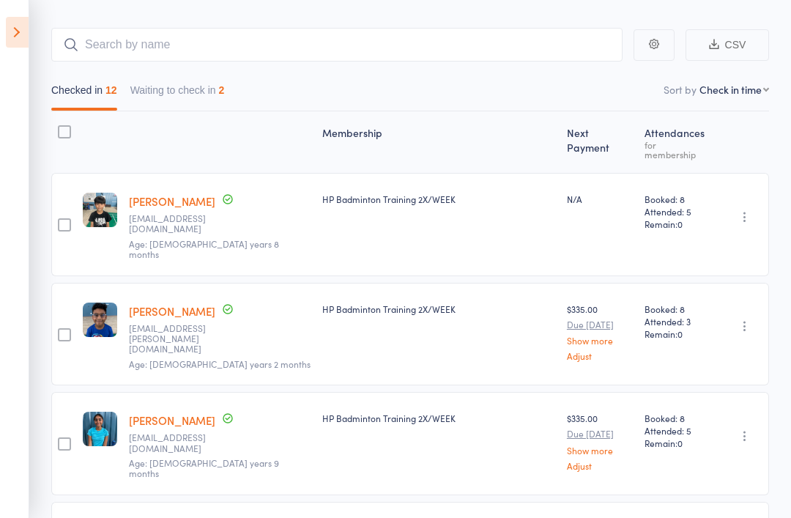
scroll to position [110, 0]
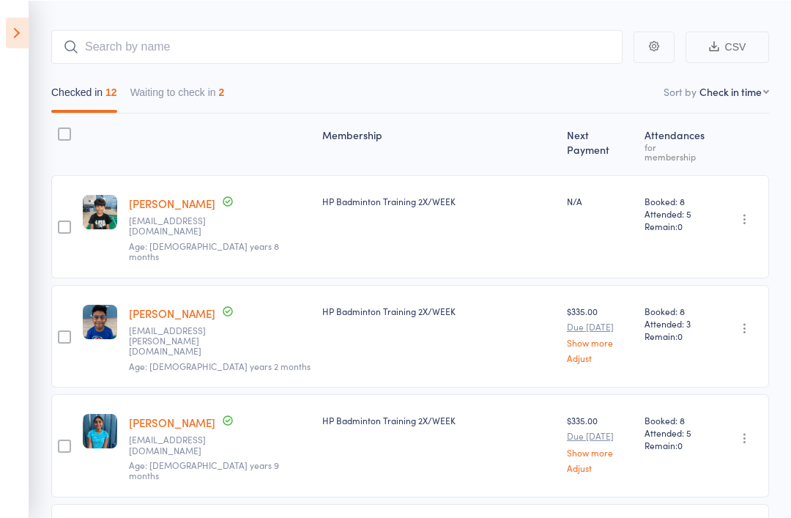
click at [22, 20] on icon at bounding box center [17, 32] width 23 height 31
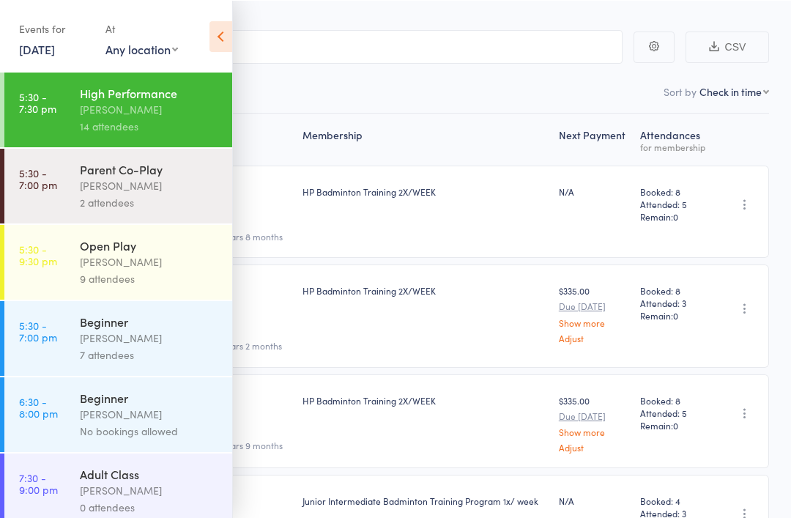
scroll to position [109, 0]
click at [172, 274] on div "9 attendees" at bounding box center [150, 277] width 140 height 17
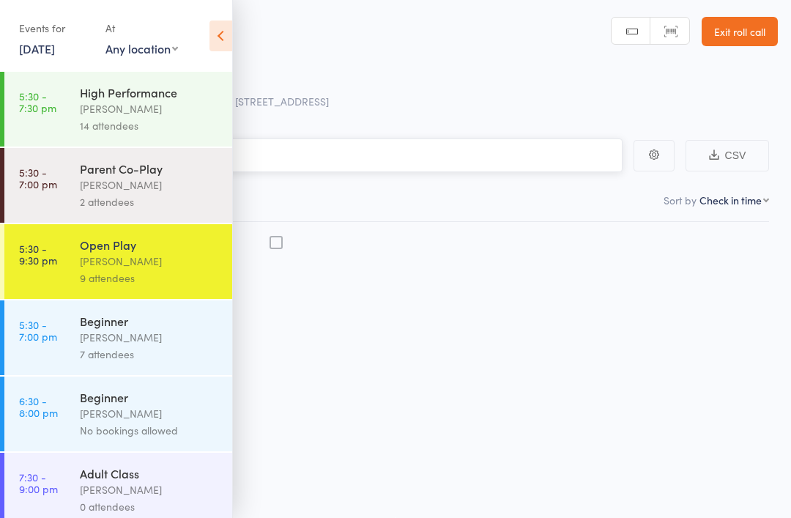
scroll to position [10, 0]
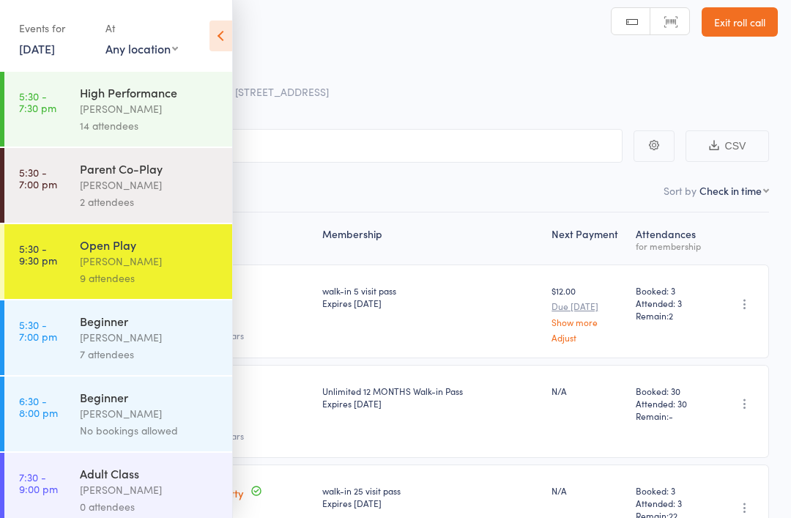
click at [228, 42] on icon at bounding box center [220, 35] width 23 height 31
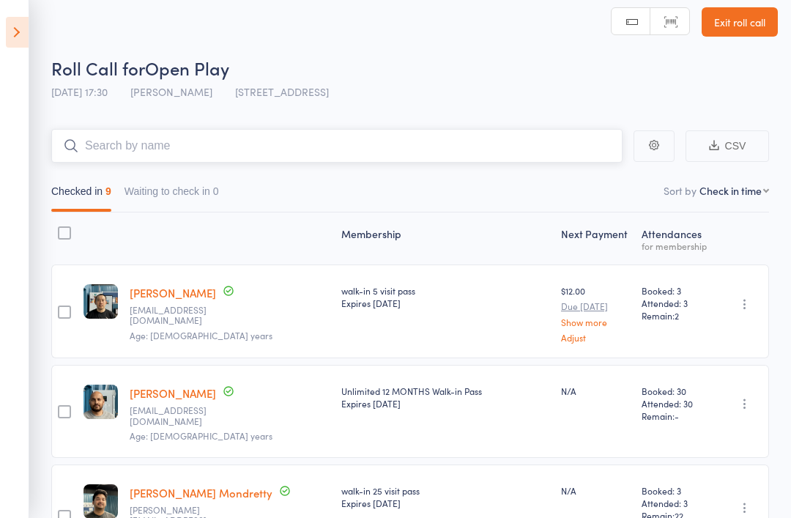
click at [568, 138] on input "search" at bounding box center [336, 146] width 571 height 34
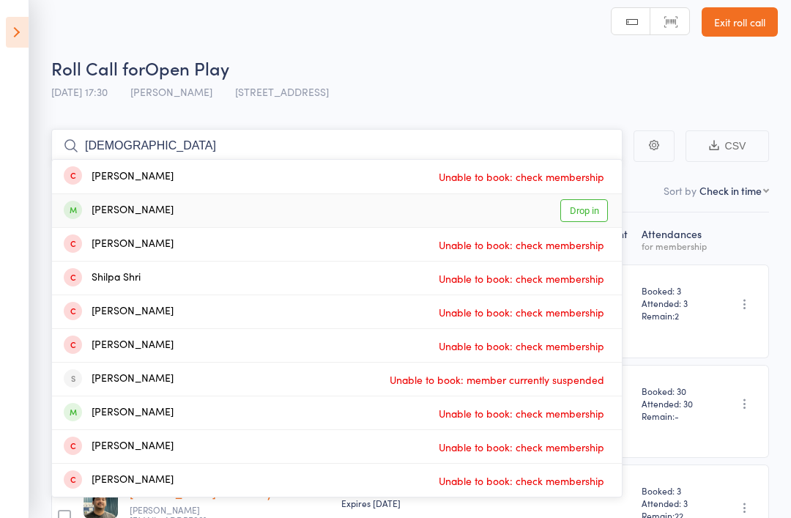
type input "Shiva"
click at [589, 210] on link "Drop in" at bounding box center [584, 210] width 48 height 23
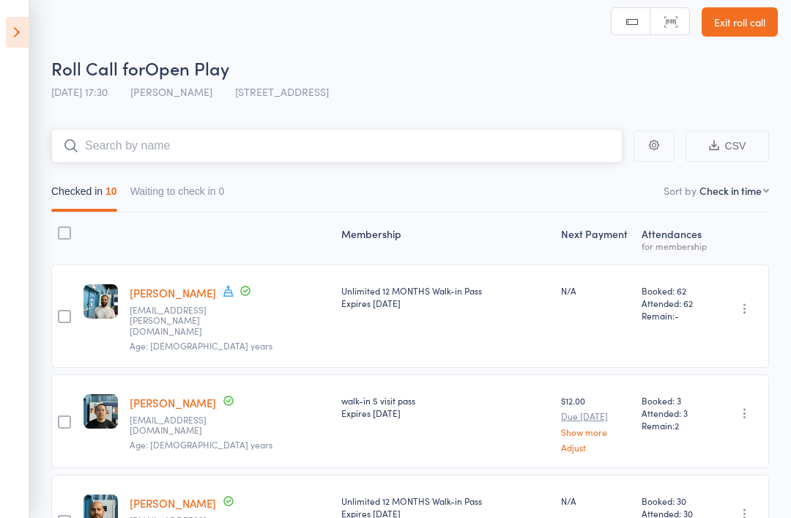
click at [162, 136] on input "search" at bounding box center [336, 146] width 571 height 34
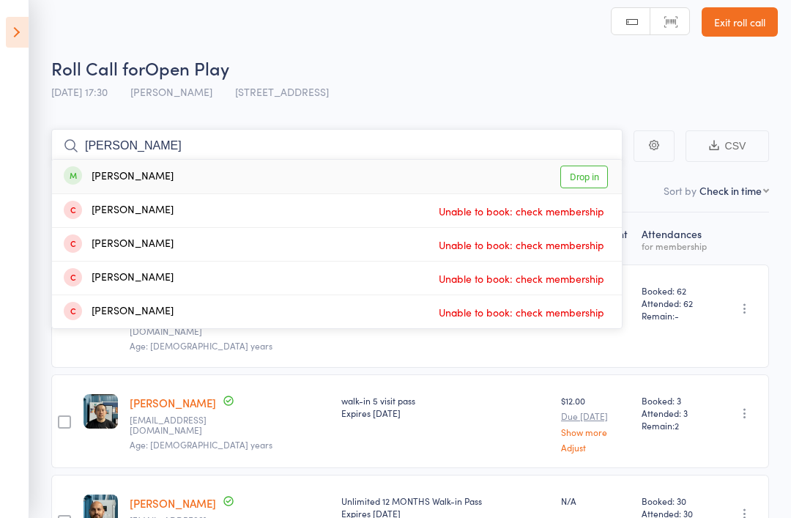
type input "Robin"
click at [580, 177] on link "Drop in" at bounding box center [584, 176] width 48 height 23
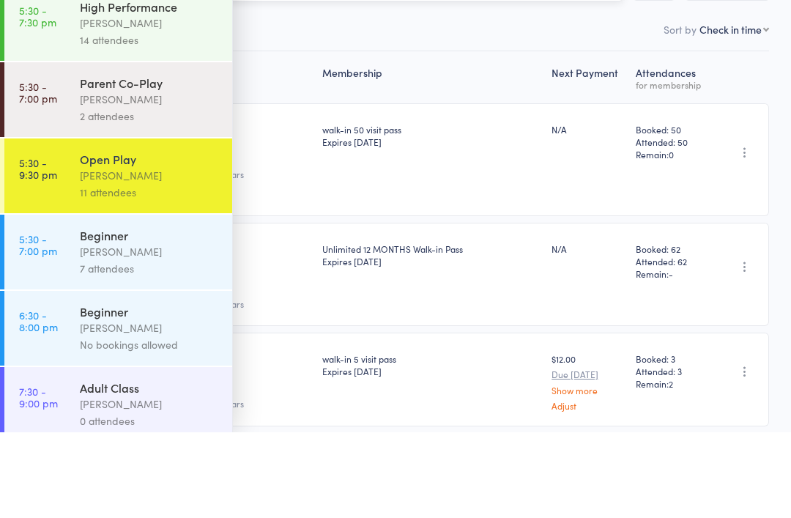
scroll to position [86, 0]
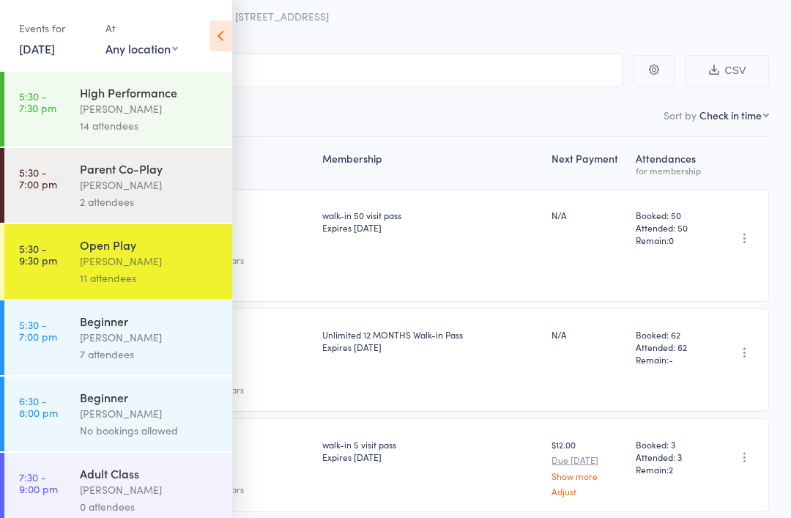
click at [218, 34] on icon at bounding box center [220, 35] width 23 height 31
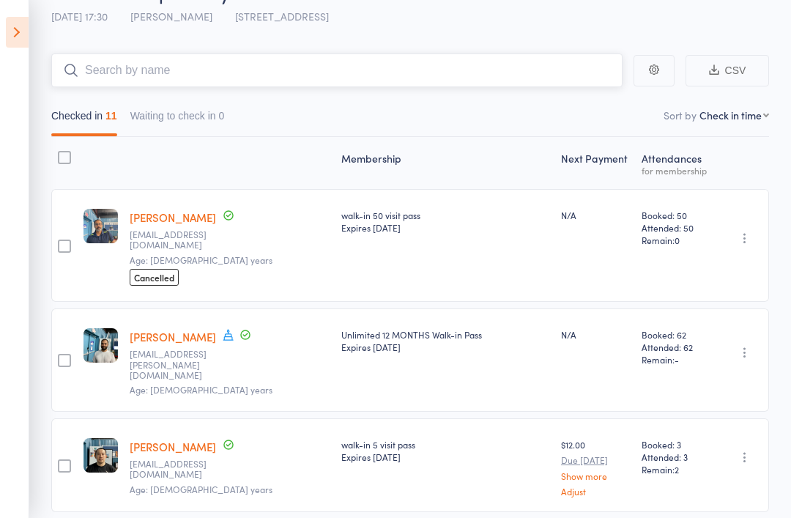
click at [417, 70] on input "search" at bounding box center [336, 70] width 571 height 34
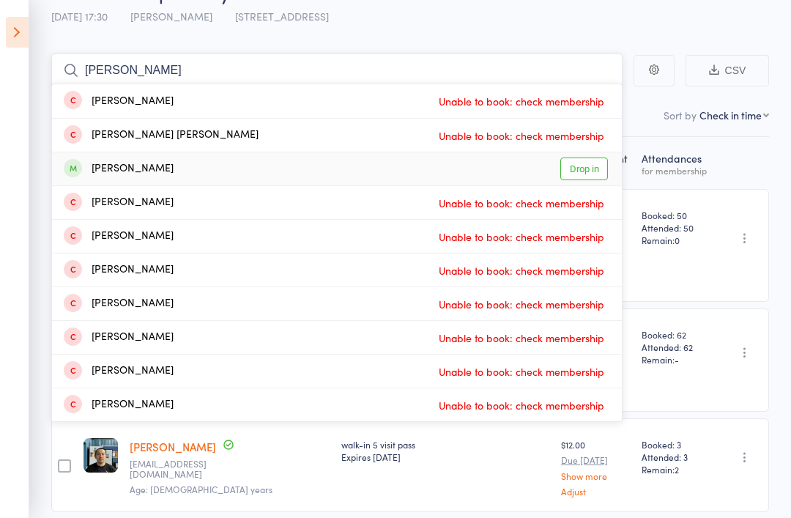
type input "Anil mutz"
click at [619, 166] on div "Murtaza Amil Drop in" at bounding box center [336, 168] width 569 height 33
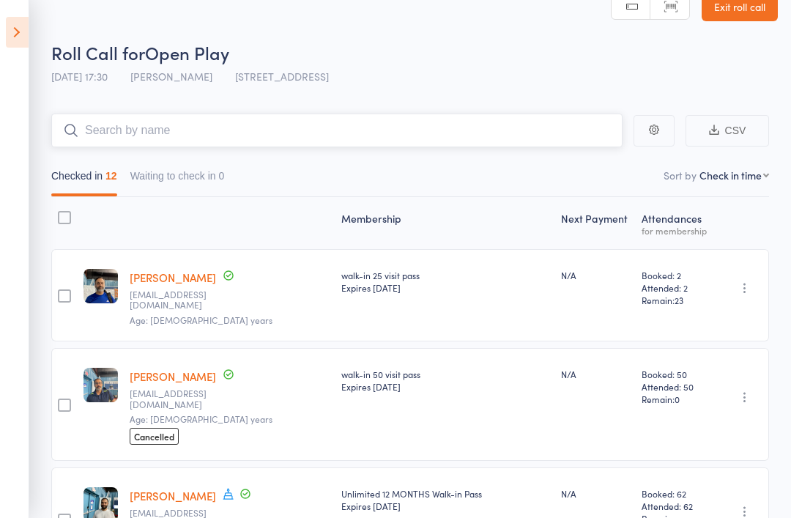
scroll to position [0, 0]
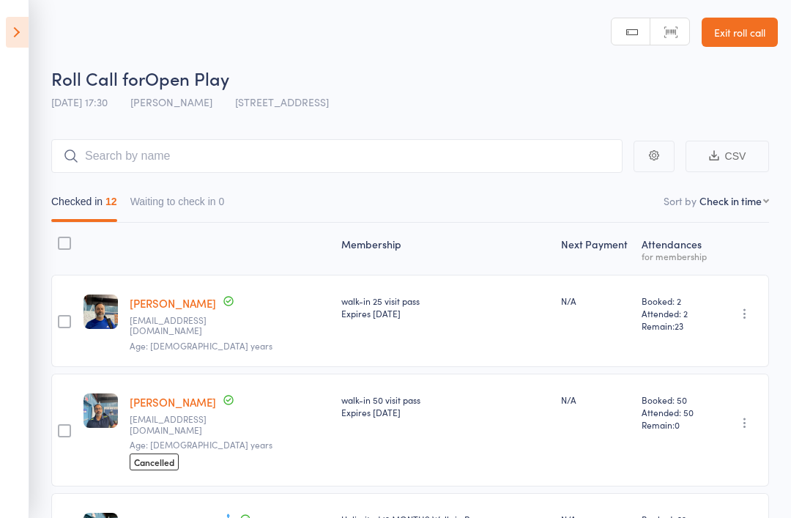
click at [7, 37] on icon at bounding box center [17, 32] width 23 height 31
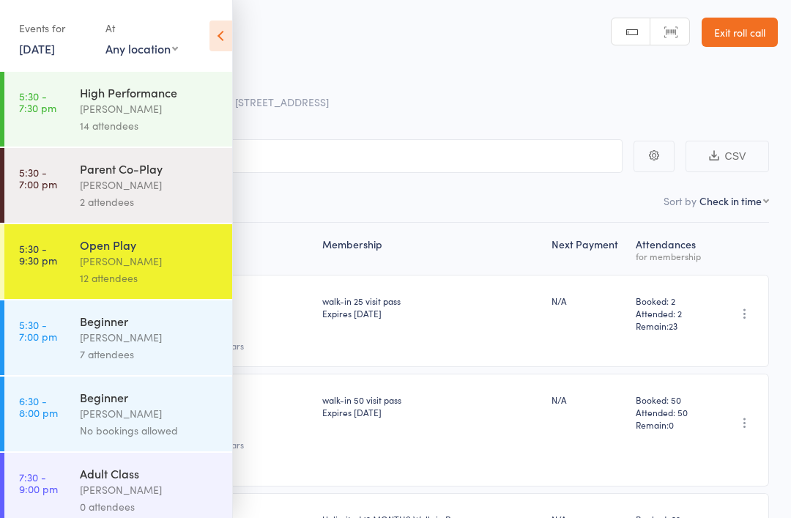
click at [191, 481] on div "Adult Class" at bounding box center [150, 473] width 140 height 16
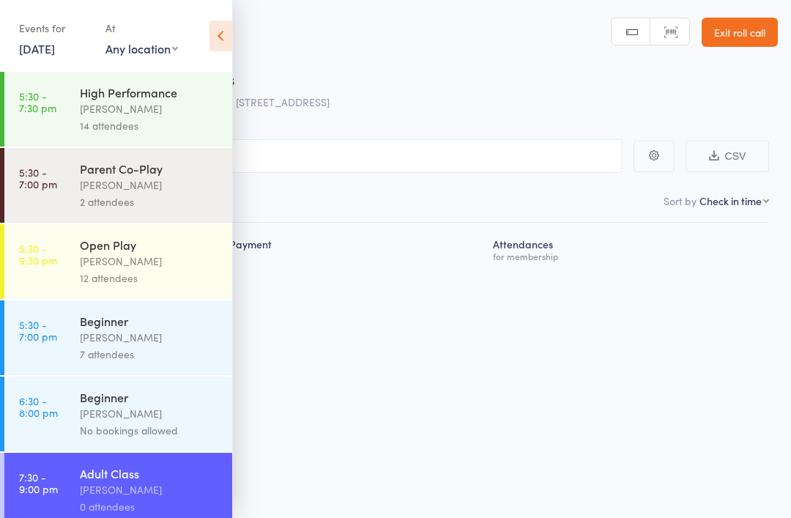
click at [178, 253] on div "Open Play" at bounding box center [150, 244] width 140 height 16
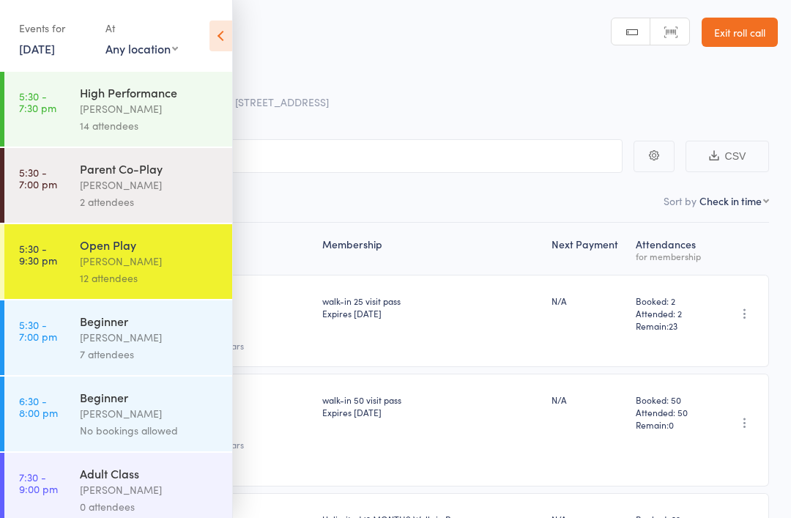
click at [216, 26] on icon at bounding box center [220, 35] width 23 height 31
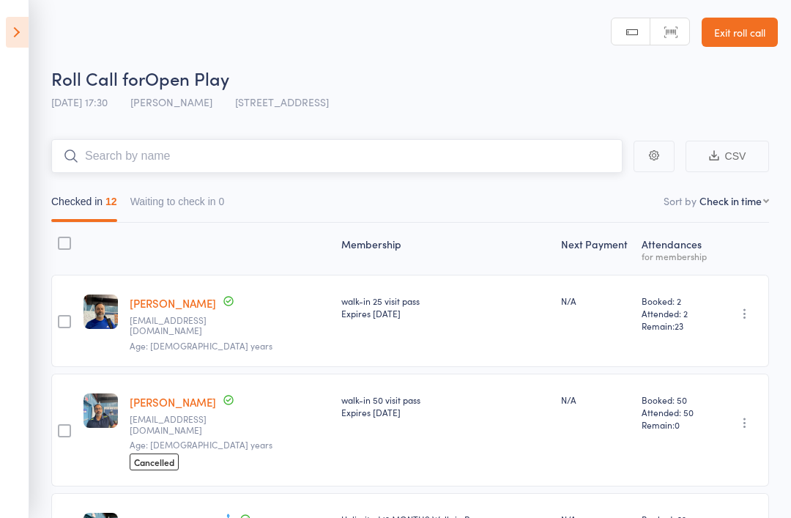
click at [217, 169] on input "search" at bounding box center [336, 156] width 571 height 34
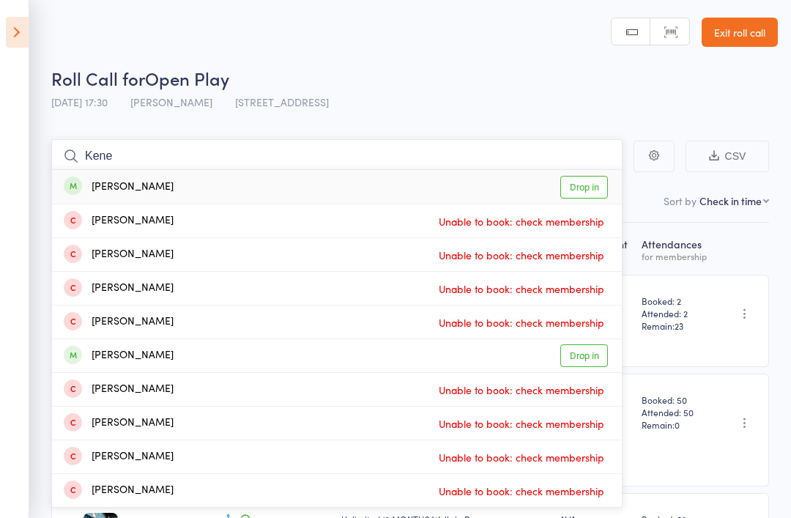
type input "Kene"
click at [591, 176] on link "Drop in" at bounding box center [584, 187] width 48 height 23
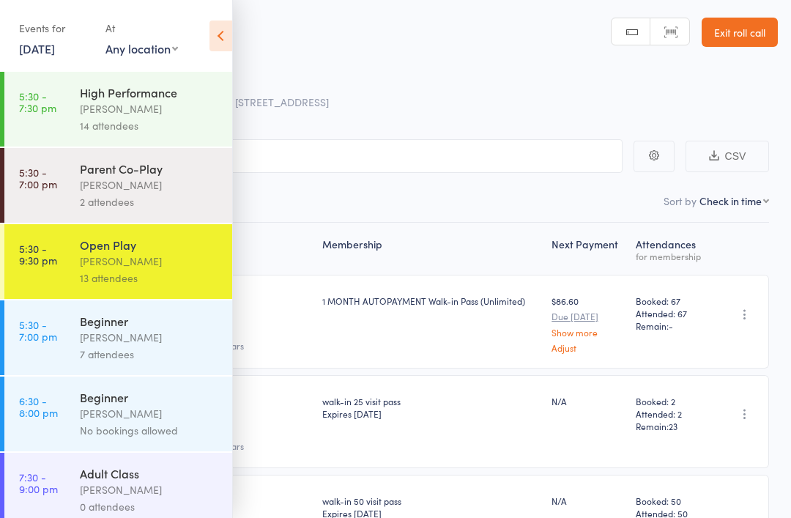
click at [478, 159] on input "search" at bounding box center [322, 156] width 600 height 34
click at [229, 40] on icon at bounding box center [220, 35] width 23 height 31
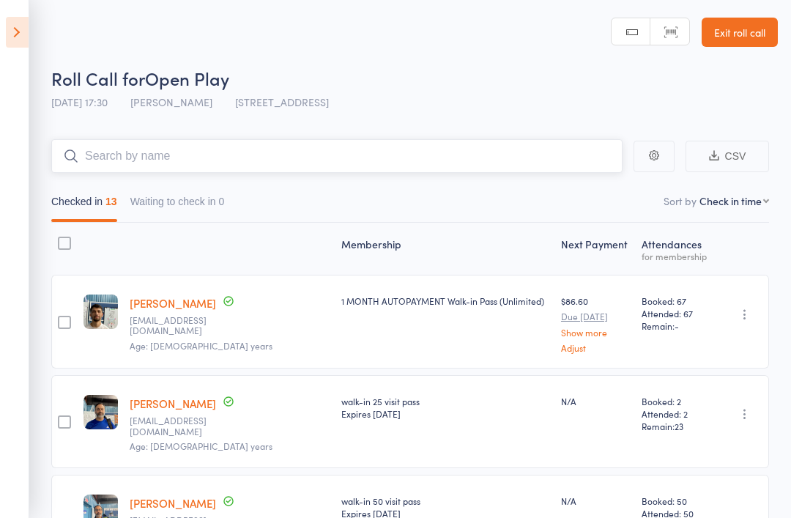
click at [373, 143] on input "search" at bounding box center [336, 156] width 571 height 34
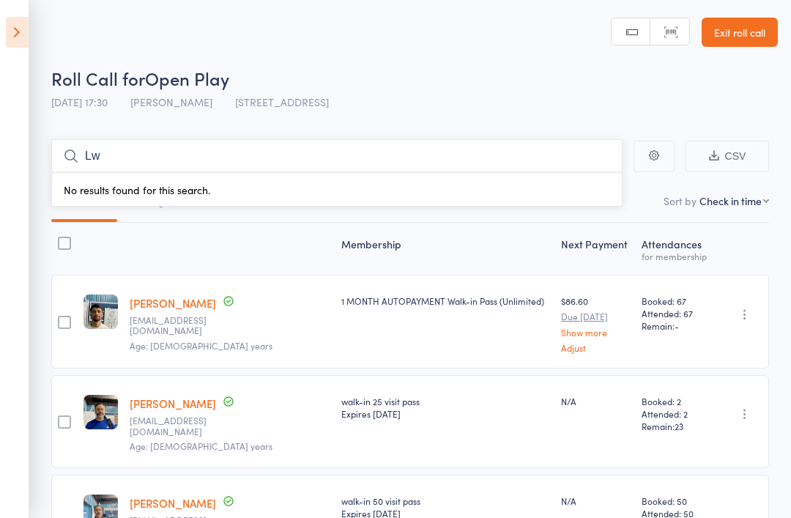
type input "L"
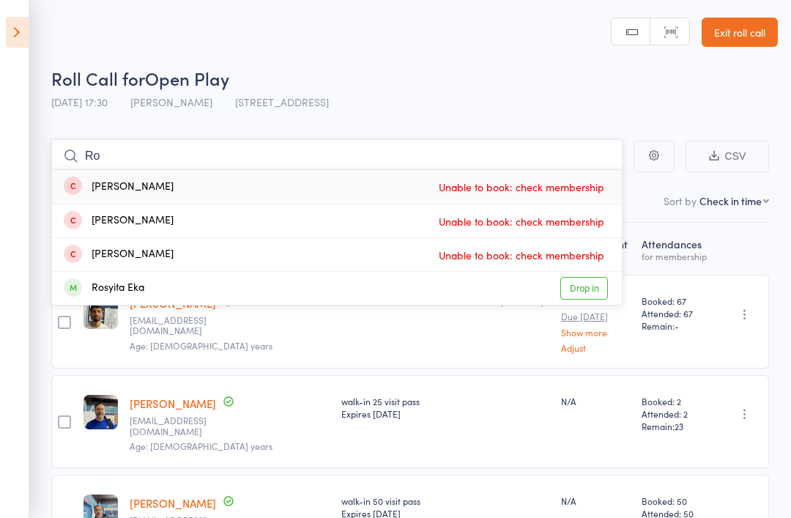
type input "R"
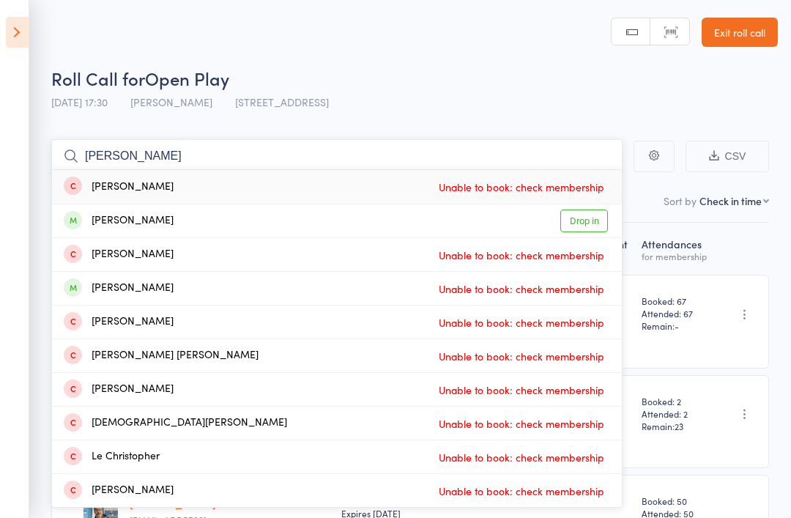
type input "Chris"
click at [589, 214] on link "Drop in" at bounding box center [584, 220] width 48 height 23
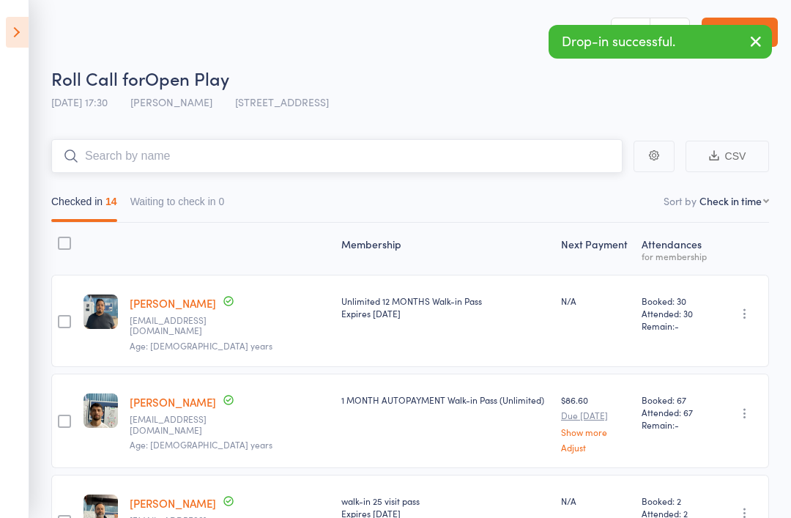
click at [453, 151] on input "search" at bounding box center [336, 156] width 571 height 34
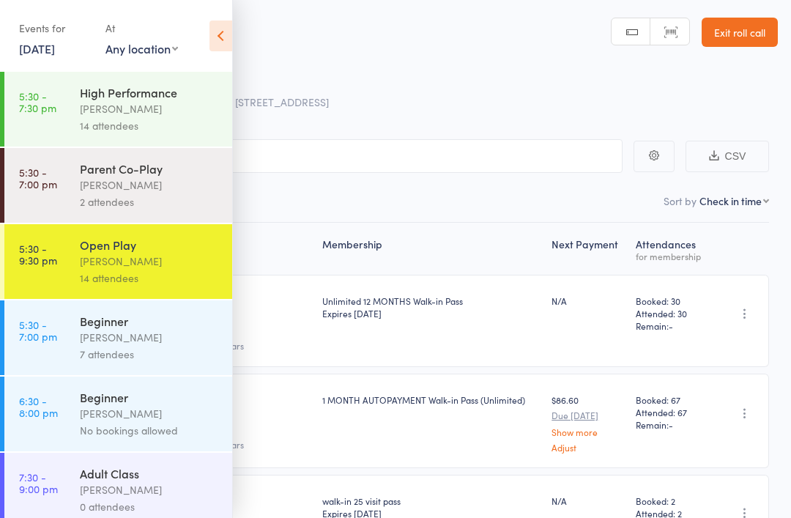
click at [230, 34] on icon at bounding box center [220, 35] width 23 height 31
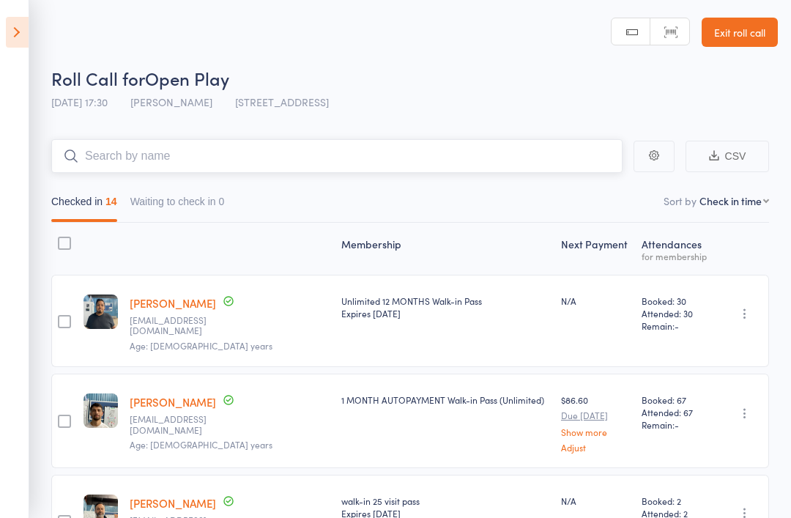
click at [184, 150] on input "search" at bounding box center [336, 156] width 571 height 34
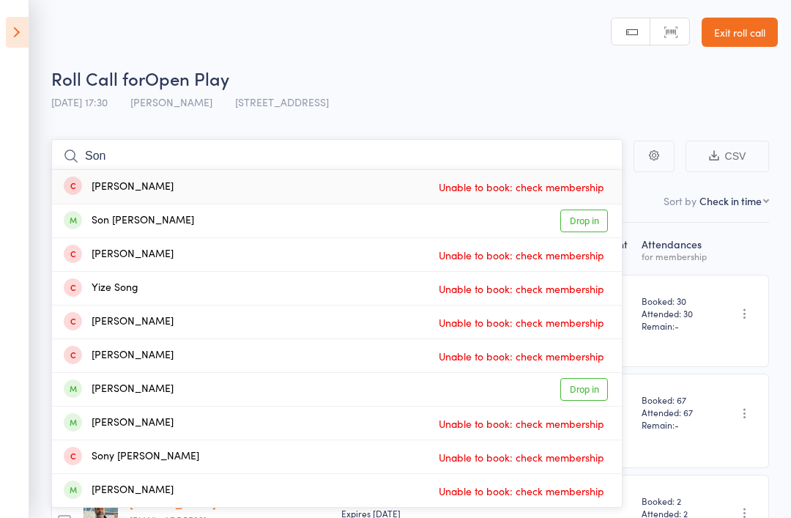
type input "Son"
click at [596, 212] on link "Drop in" at bounding box center [584, 220] width 48 height 23
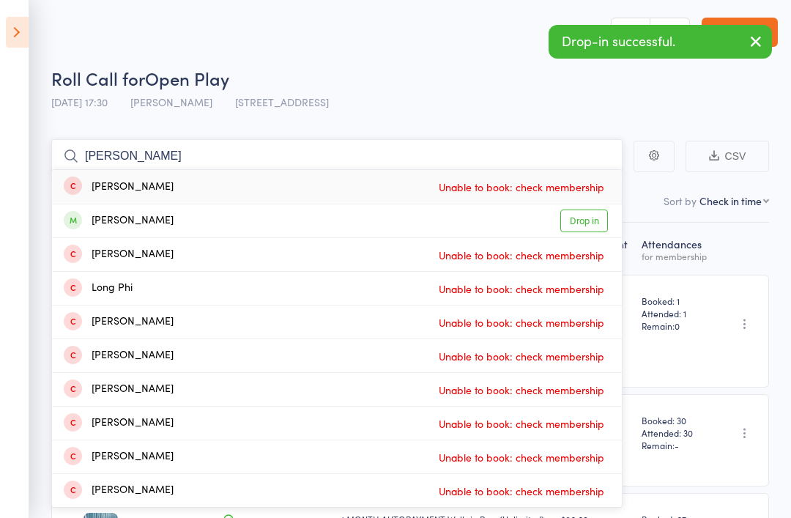
type input "Phong"
click at [586, 225] on link "Drop in" at bounding box center [584, 220] width 48 height 23
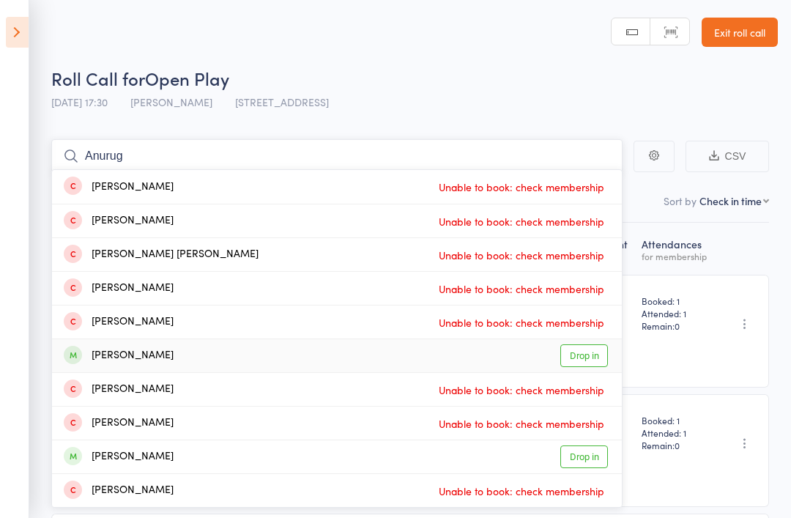
type input "Anurug"
click at [602, 356] on link "Drop in" at bounding box center [584, 355] width 48 height 23
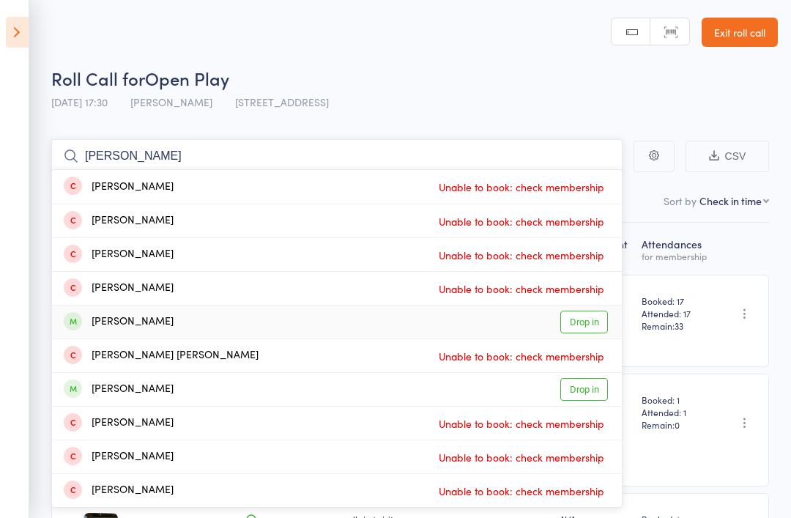
type input "Thomas"
click at [597, 328] on link "Drop in" at bounding box center [584, 321] width 48 height 23
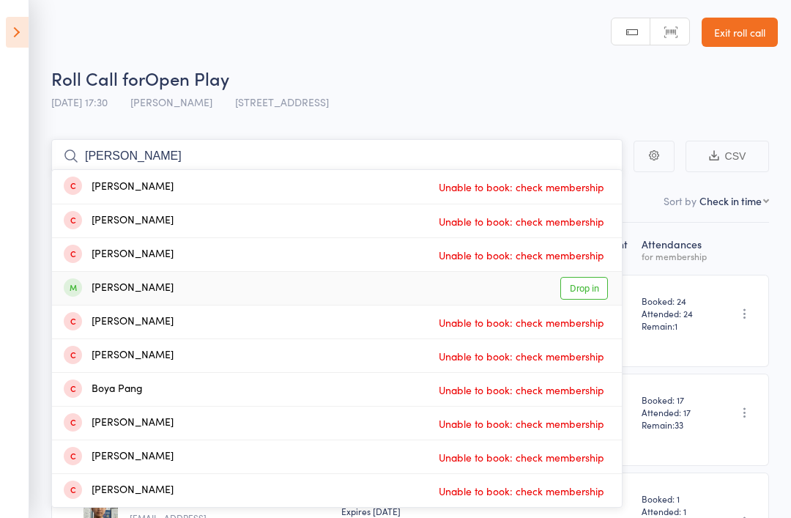
type input "Pandher"
click at [597, 296] on link "Drop in" at bounding box center [584, 288] width 48 height 23
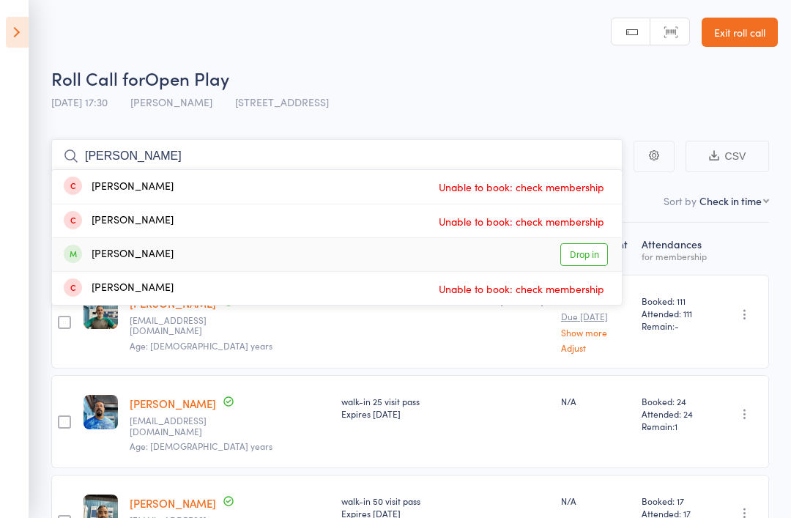
type input "Dixon"
click at [593, 250] on link "Drop in" at bounding box center [584, 254] width 48 height 23
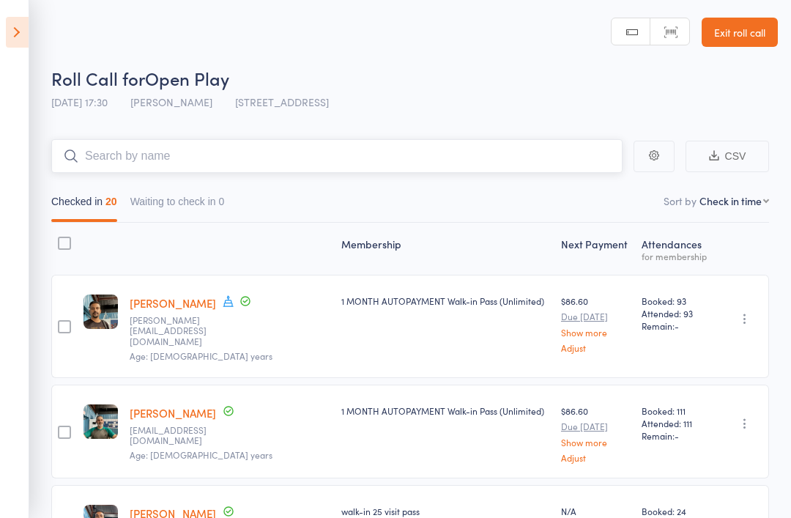
click at [539, 163] on input "search" at bounding box center [336, 156] width 571 height 34
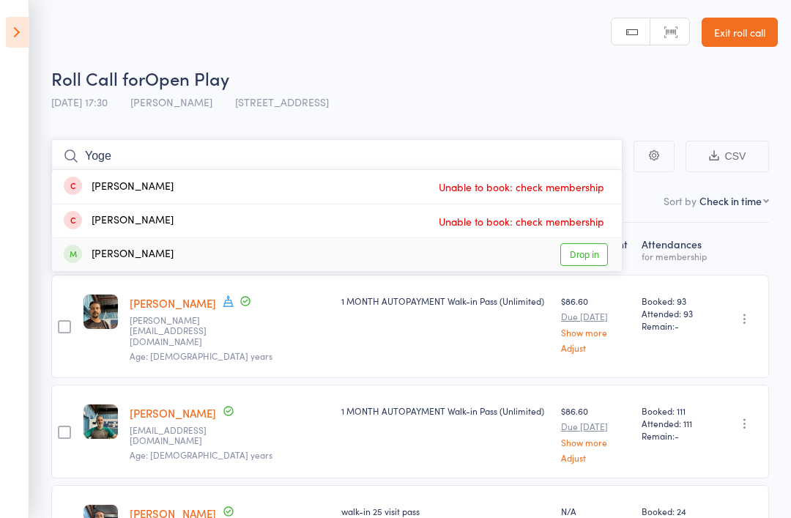
type input "Yoge"
click at [589, 250] on link "Drop in" at bounding box center [584, 254] width 48 height 23
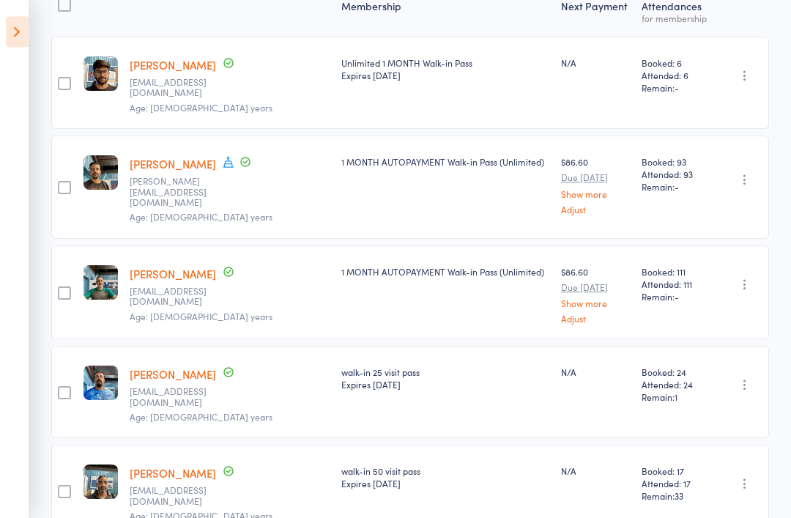
scroll to position [236, 0]
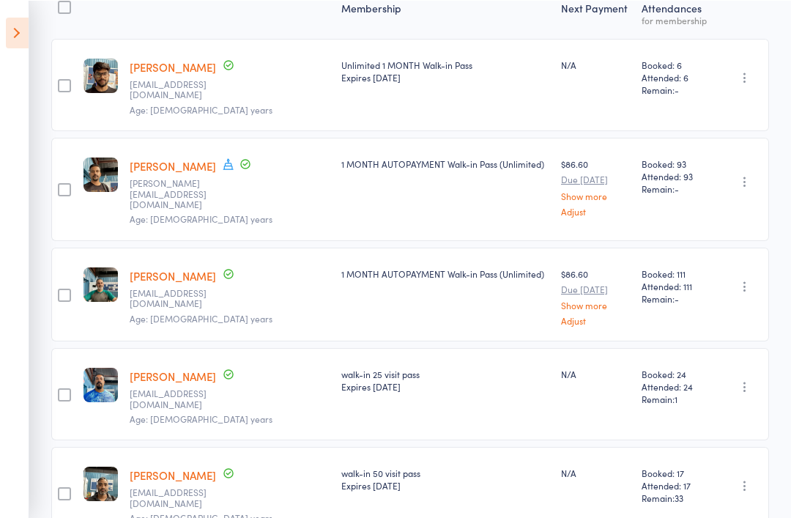
click at [9, 34] on icon at bounding box center [17, 32] width 23 height 31
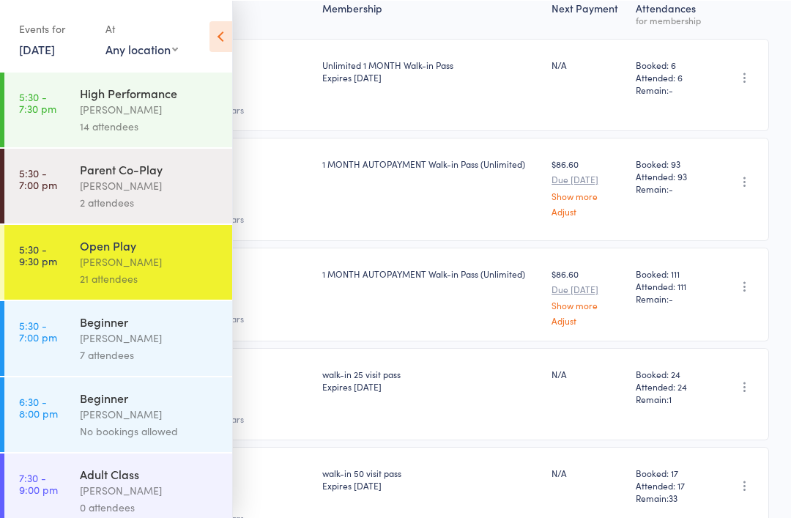
scroll to position [236, 0]
click at [141, 471] on div "Adult Class Belle Chatupornkarnchana 0 attendees" at bounding box center [156, 489] width 152 height 75
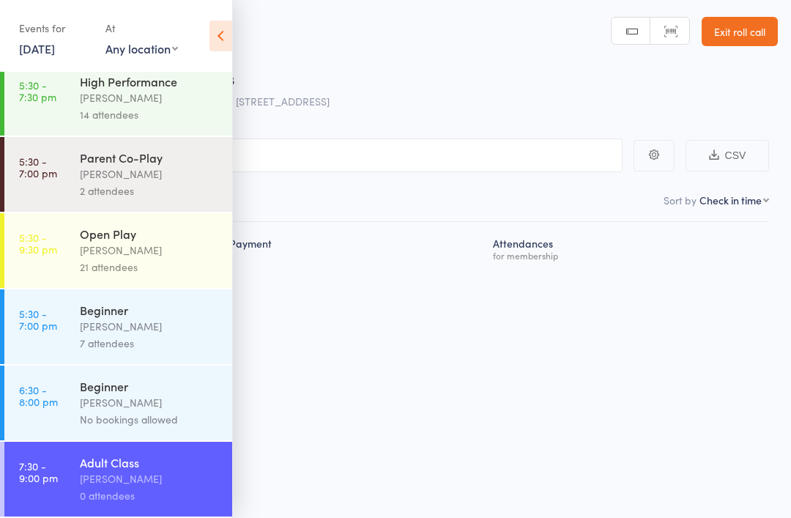
scroll to position [20, 0]
click at [204, 31] on div "Events for 11 Sep, 2025 11 Sep, 2025 September 2025 Sun Mon Tue Wed Thu Fri Sat…" at bounding box center [116, 37] width 232 height 74
click at [246, 30] on header "Roll Call for Adult Class 11 Sep 19:30 Belle Chatupornkarnchana 17518 South Dr,…" at bounding box center [395, 57] width 791 height 117
click at [211, 41] on icon at bounding box center [220, 35] width 23 height 31
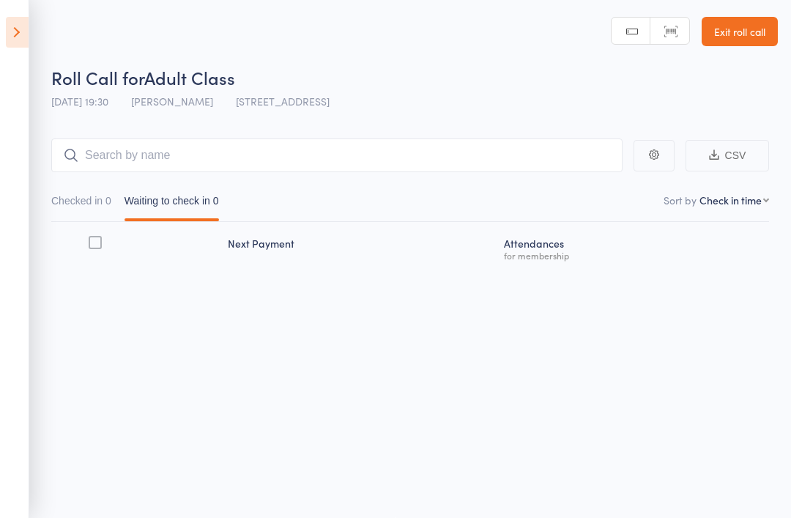
click at [22, 32] on icon at bounding box center [17, 32] width 23 height 31
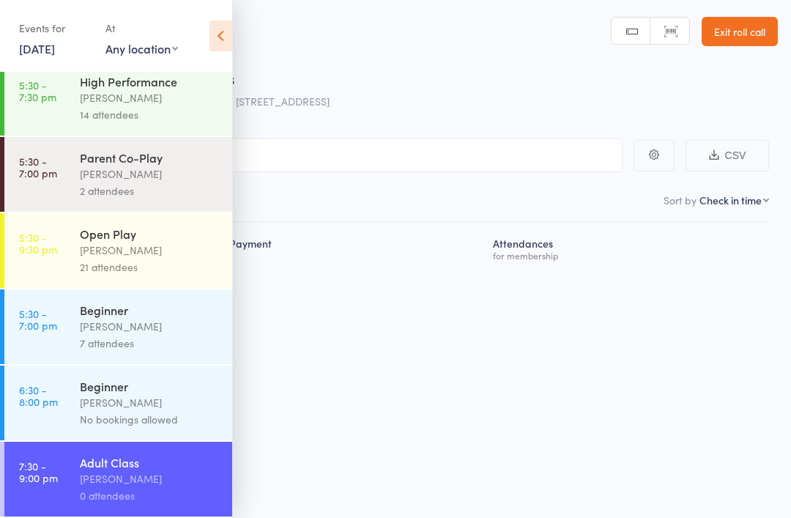
click at [168, 231] on div "Open Play" at bounding box center [150, 233] width 140 height 16
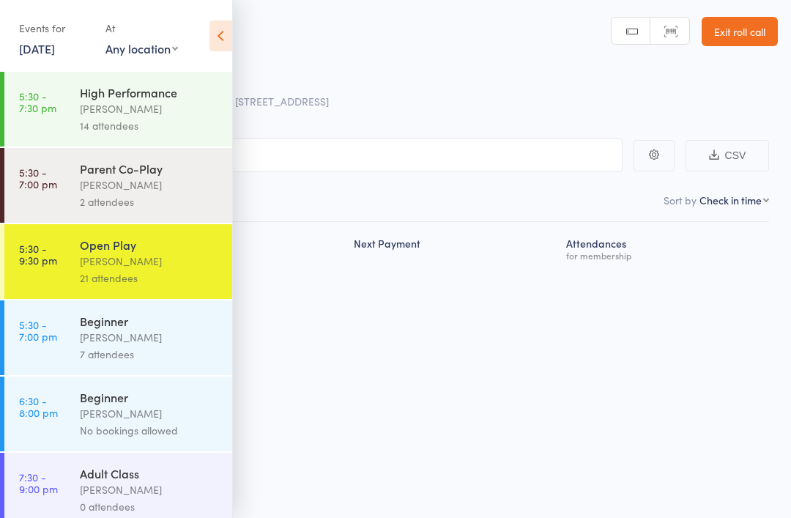
click at [223, 28] on icon at bounding box center [220, 35] width 23 height 31
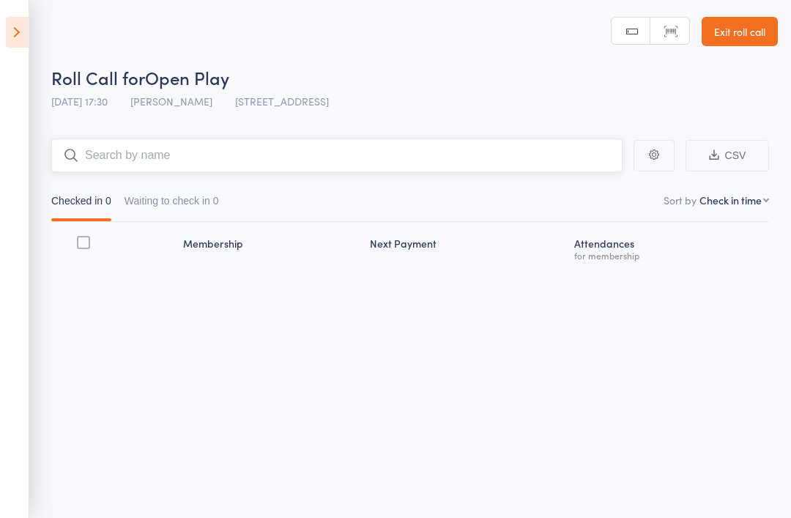
click at [302, 143] on input "search" at bounding box center [336, 155] width 571 height 34
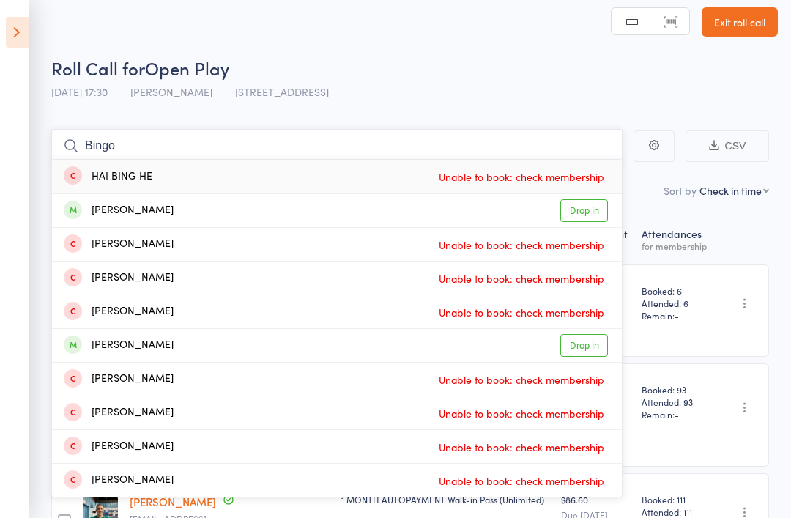
type input "Bingo"
click at [587, 345] on link "Drop in" at bounding box center [584, 345] width 48 height 23
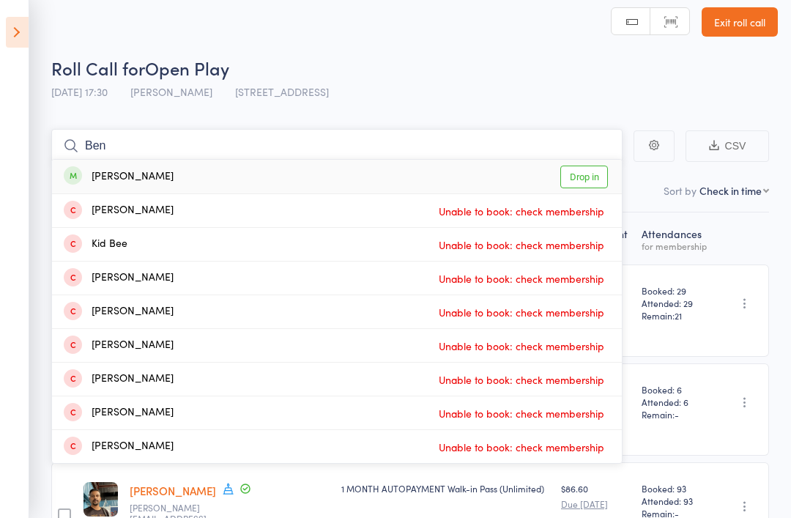
type input "Ben"
click at [590, 174] on link "Drop in" at bounding box center [584, 176] width 48 height 23
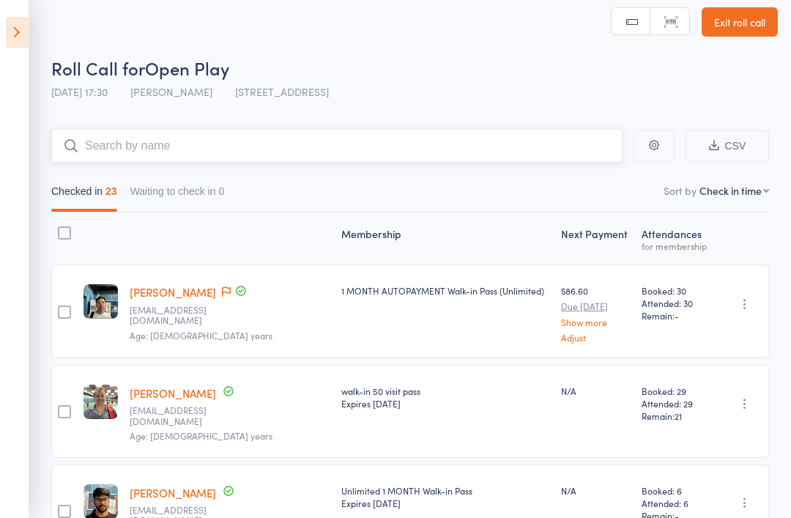
type input "P"
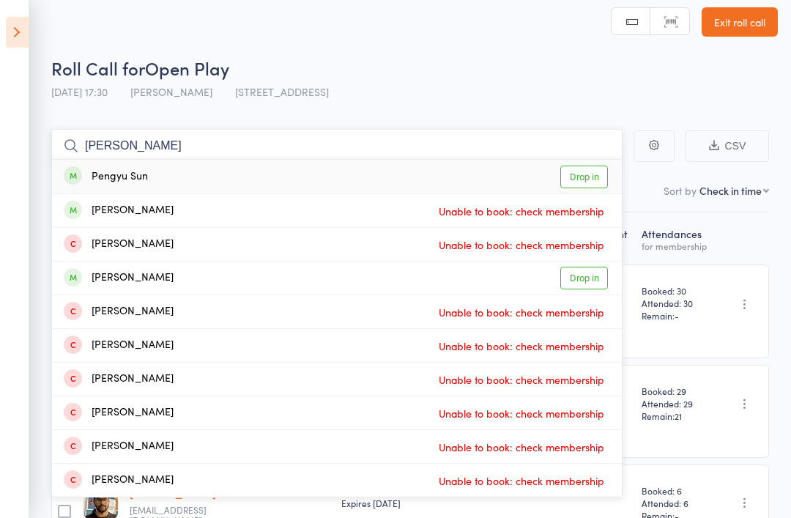
type input "Sun peng"
click at [601, 173] on link "Drop in" at bounding box center [584, 176] width 48 height 23
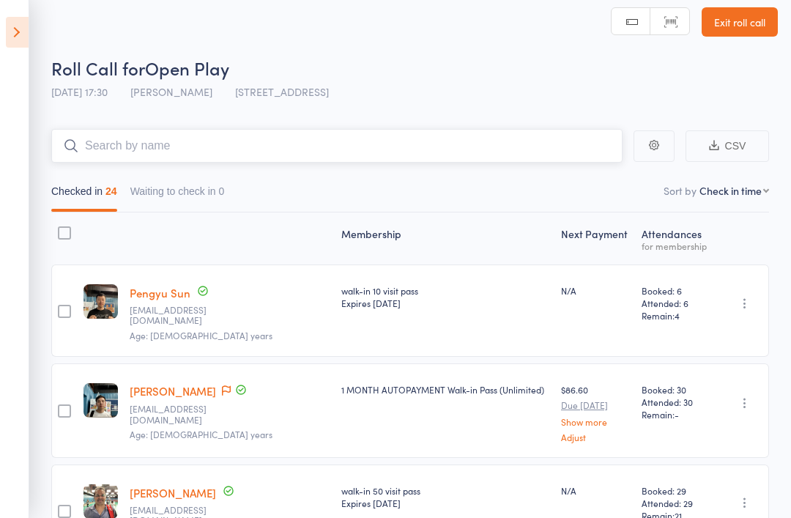
click at [366, 157] on input "search" at bounding box center [336, 146] width 571 height 34
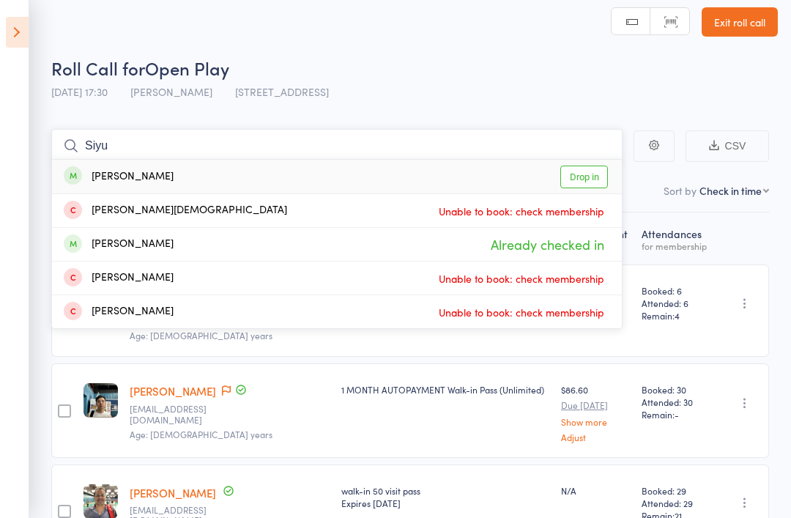
type input "Siyu"
click at [585, 182] on link "Drop in" at bounding box center [584, 176] width 48 height 23
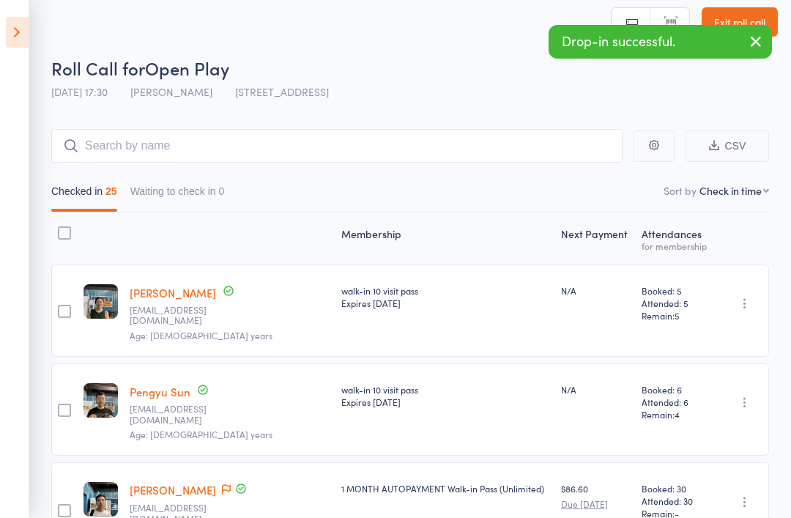
click at [154, 384] on link "Pengyu Sun" at bounding box center [160, 391] width 61 height 15
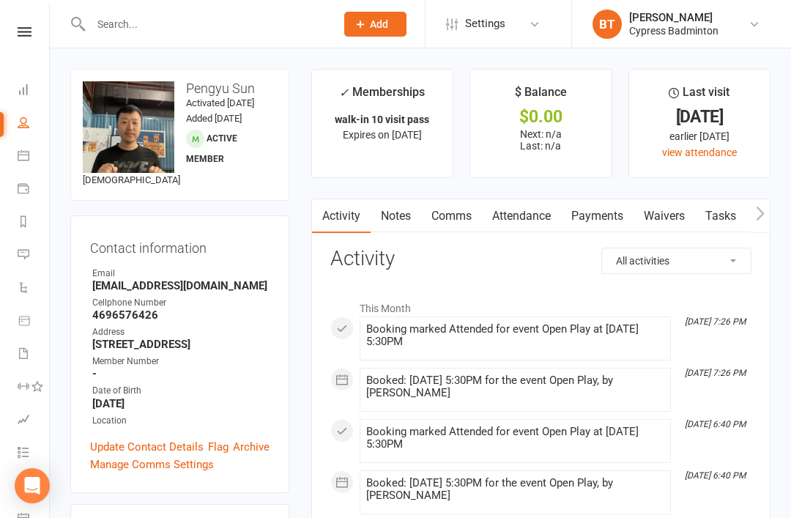
click at [754, 204] on button "button" at bounding box center [760, 215] width 18 height 33
click at [700, 212] on link "Credit balance" at bounding box center [722, 216] width 94 height 34
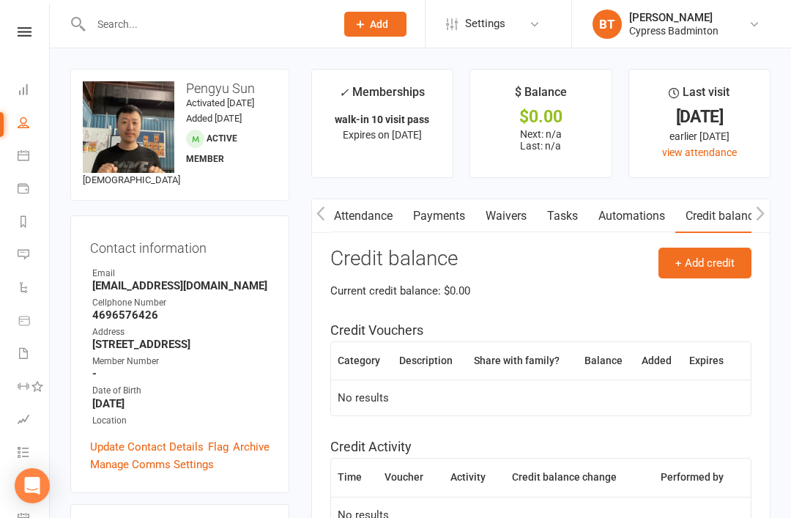
click at [742, 260] on button "+ Add credit" at bounding box center [704, 262] width 93 height 31
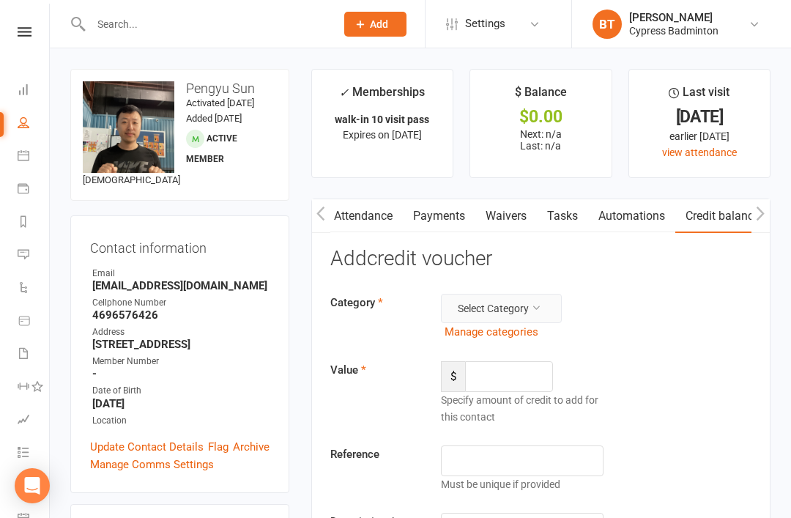
click at [523, 307] on button "Select Category" at bounding box center [501, 308] width 121 height 29
click at [508, 332] on link "General" at bounding box center [489, 340] width 145 height 29
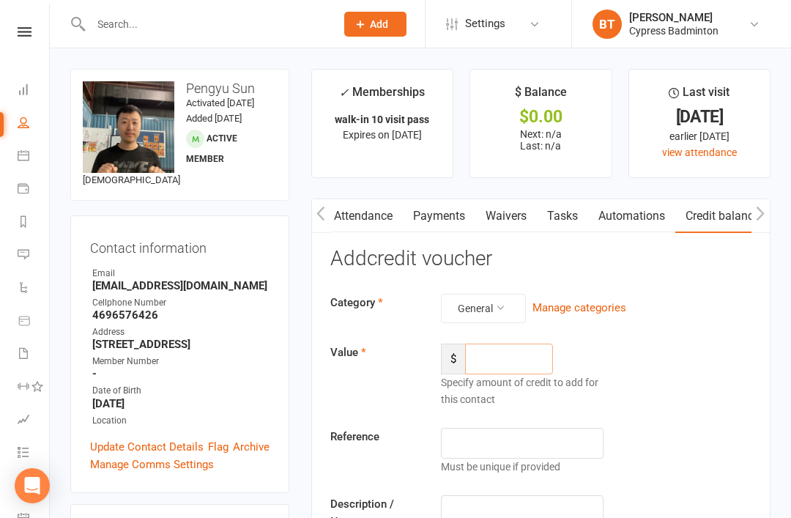
click at [532, 367] on input "number" at bounding box center [509, 358] width 88 height 31
type input "3.00"
click at [564, 439] on input "text" at bounding box center [522, 442] width 163 height 31
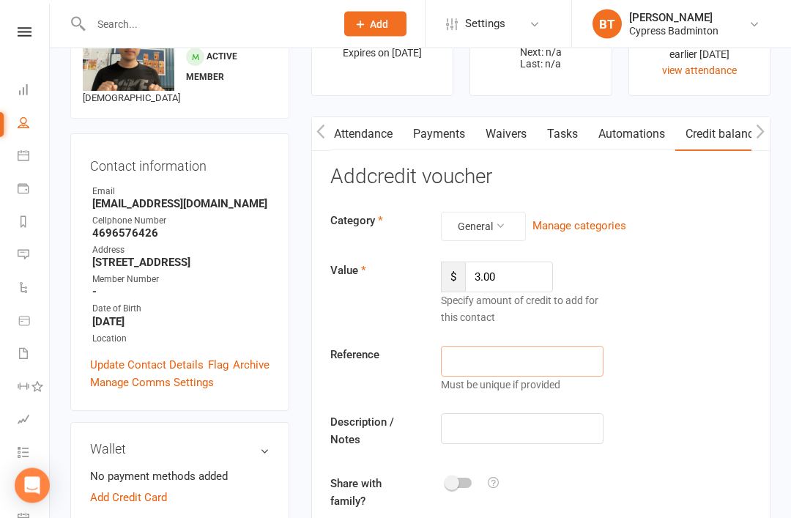
scroll to position [86, 0]
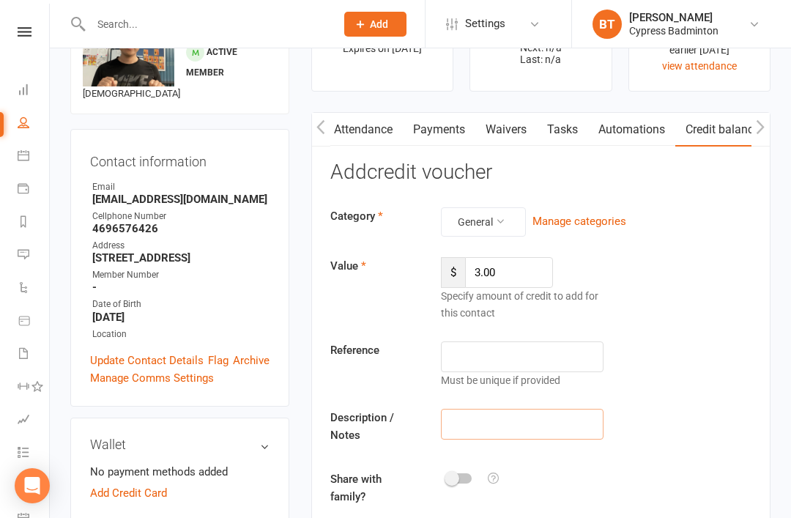
click at [587, 425] on input "text" at bounding box center [522, 423] width 163 height 31
type input "n"
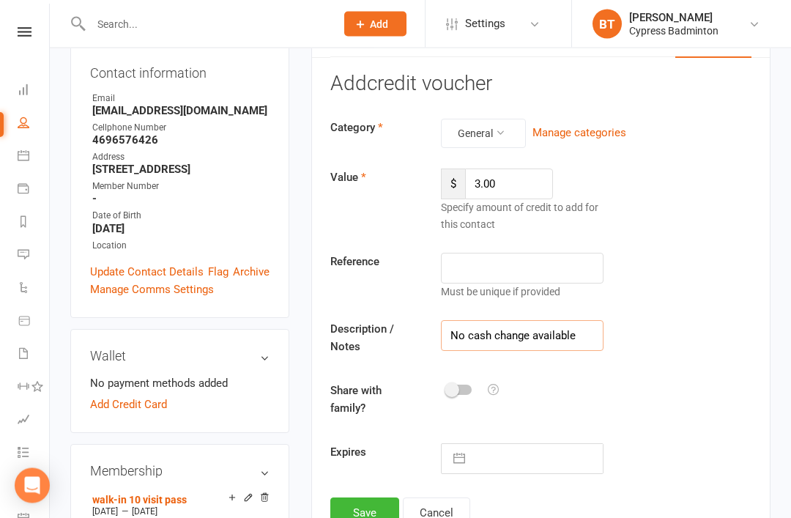
scroll to position [186, 0]
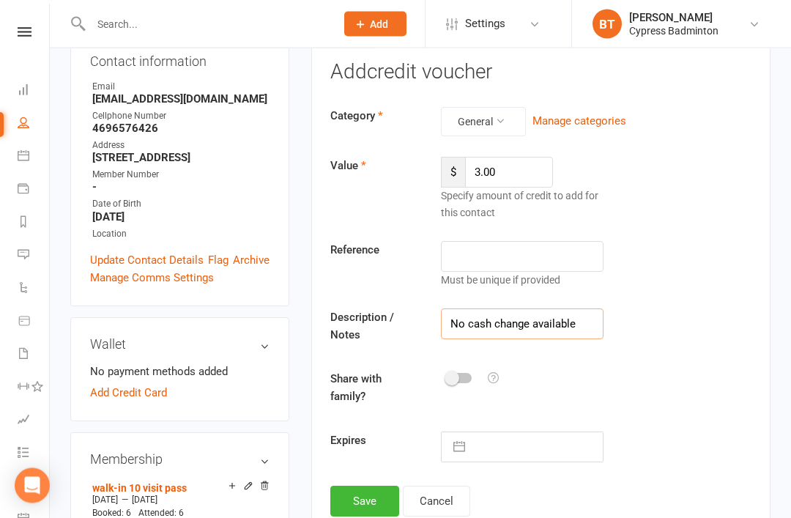
type input "No cash change available"
click at [363, 507] on button "Save" at bounding box center [364, 501] width 69 height 31
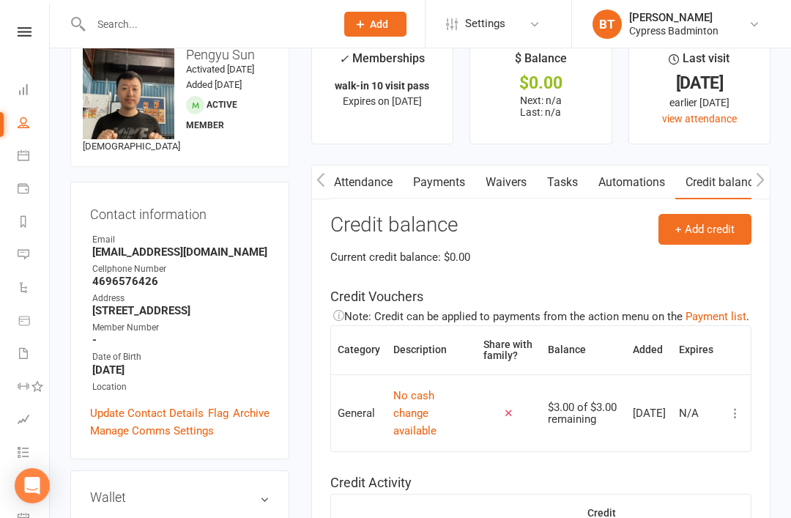
scroll to position [0, 0]
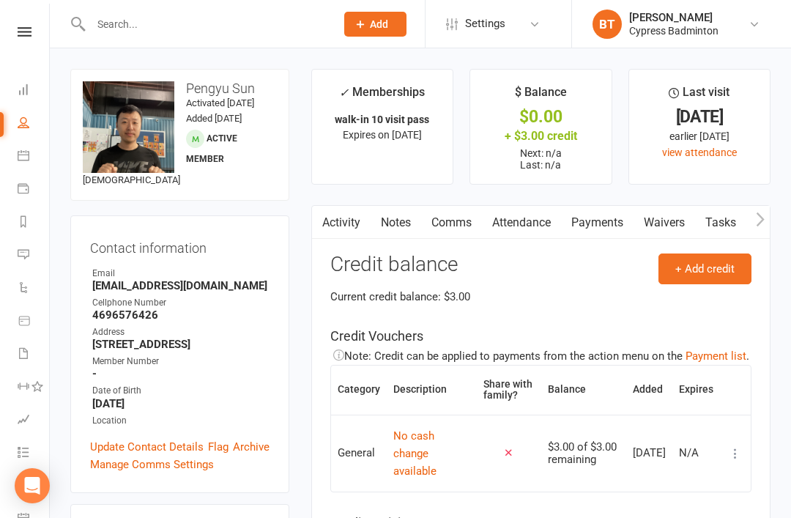
click at [346, 219] on link "Activity" at bounding box center [341, 223] width 59 height 34
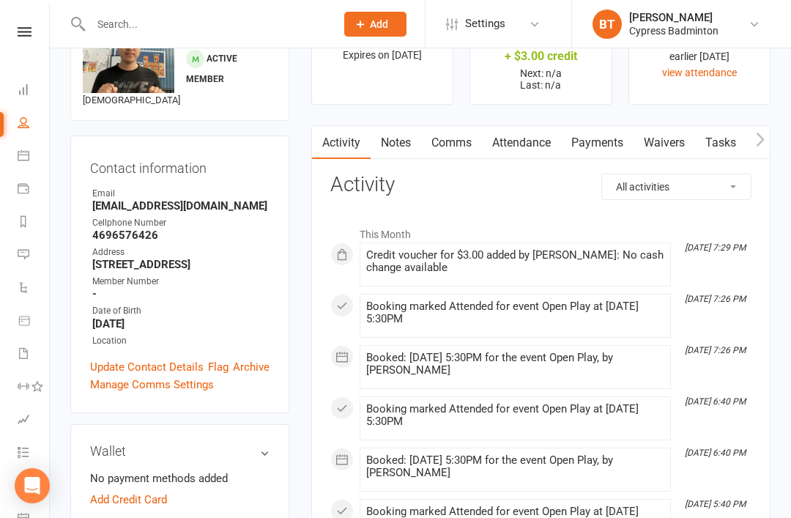
scroll to position [83, 0]
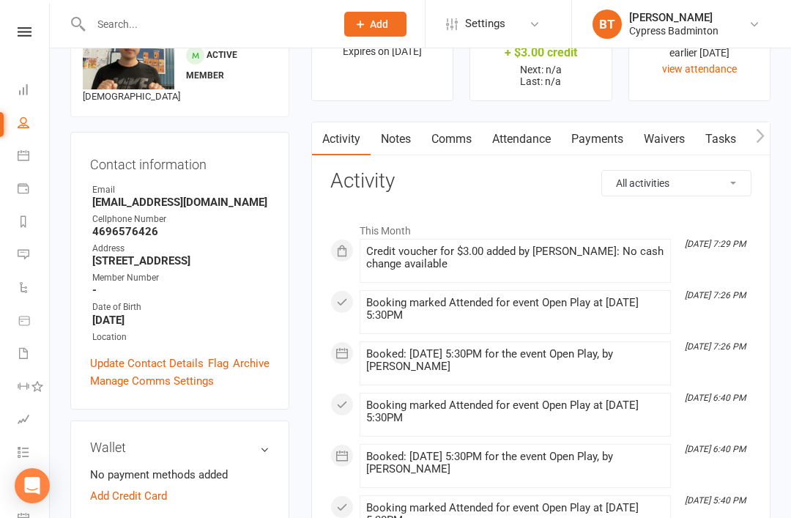
click at [213, 367] on link "Flag" at bounding box center [218, 363] width 20 height 18
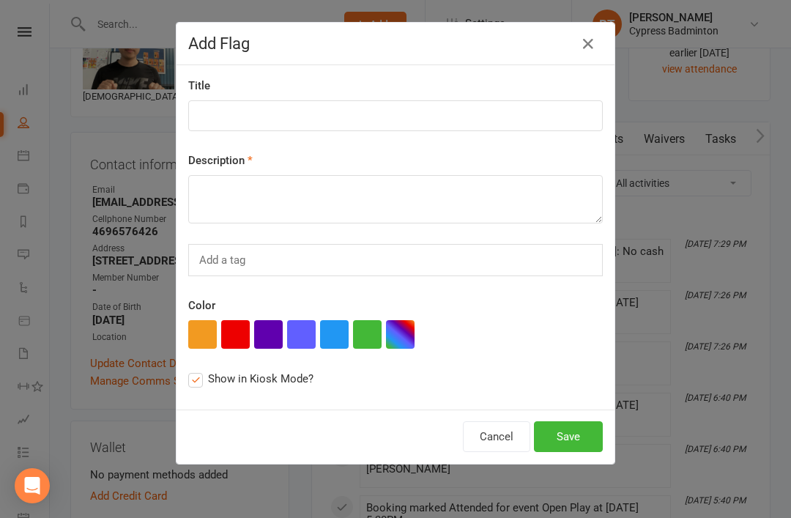
click at [264, 348] on button "button" at bounding box center [268, 334] width 29 height 29
click at [388, 105] on input at bounding box center [395, 115] width 414 height 31
type input "*CREDIT*"
click at [313, 187] on textarea at bounding box center [395, 199] width 414 height 48
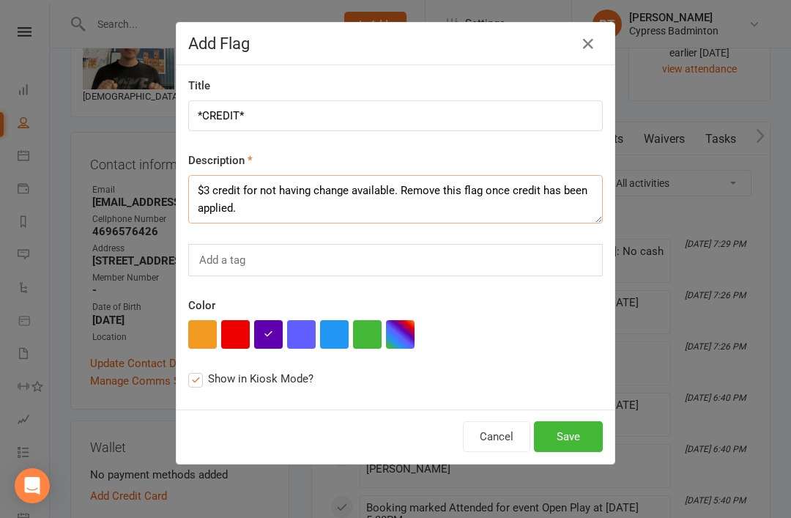
type textarea "$3 credit for not having change available. Remove this flag once credit has bee…"
click at [580, 429] on button "Save" at bounding box center [568, 436] width 69 height 31
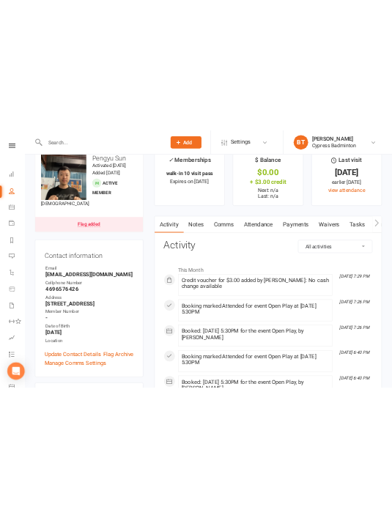
scroll to position [0, 0]
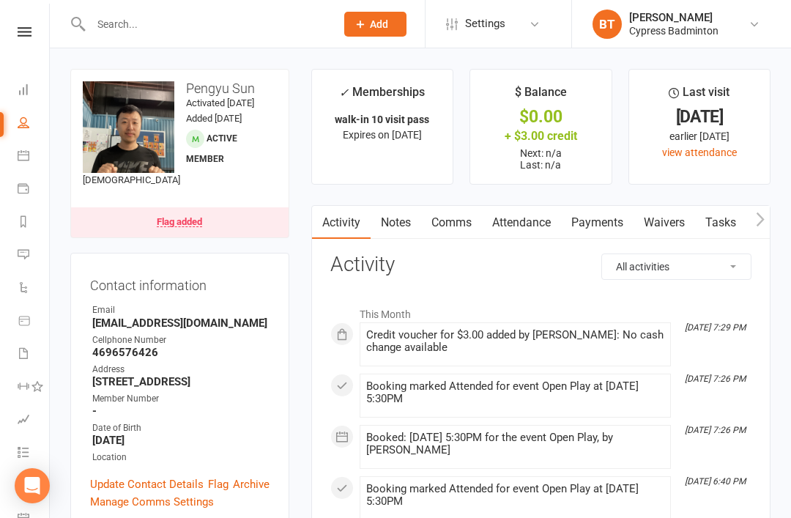
click at [239, 213] on link "Flag added" at bounding box center [179, 222] width 217 height 30
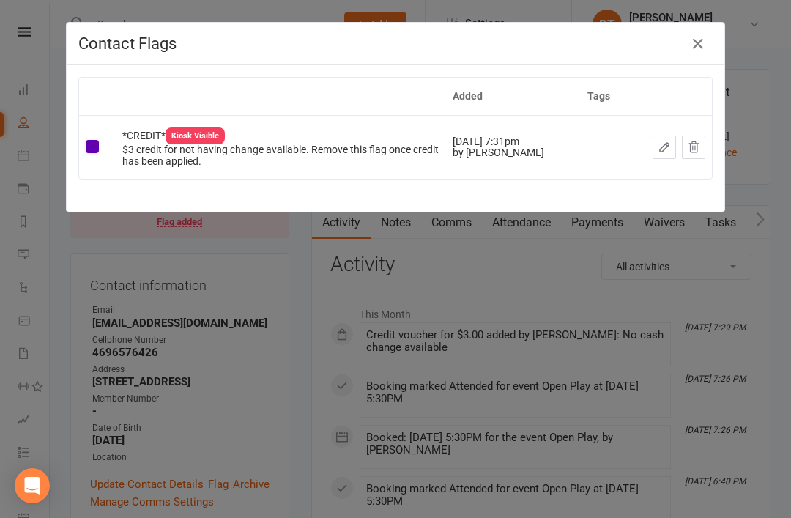
click at [695, 48] on icon "button" at bounding box center [698, 44] width 18 height 18
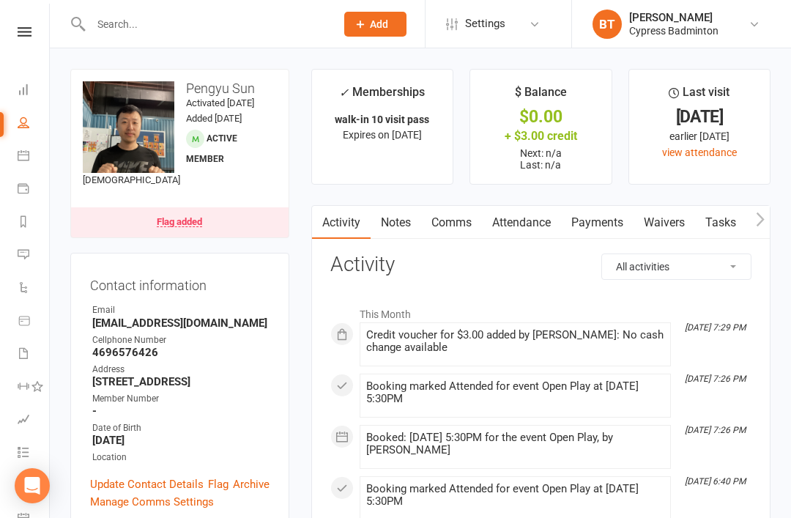
click at [31, 97] on link "Dashboard" at bounding box center [34, 91] width 33 height 33
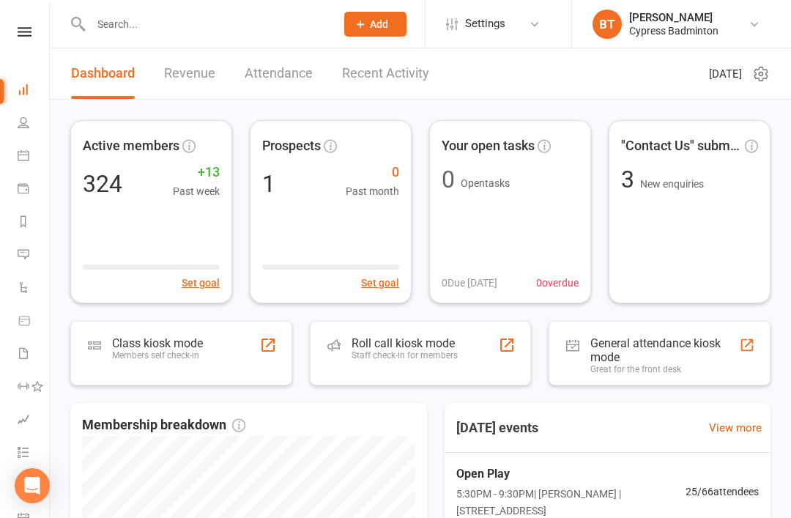
click at [412, 79] on link "Recent Activity" at bounding box center [385, 73] width 87 height 51
